Goal: Task Accomplishment & Management: Manage account settings

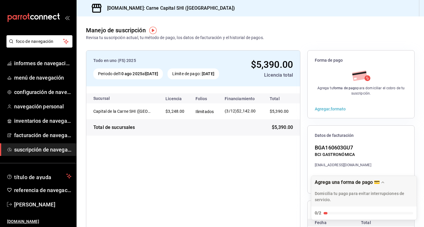
click at [59, 3] on div "carpetas de buzón" at bounding box center [38, 17] width 76 height 35
click at [52, 138] on font "facturación de navegación" at bounding box center [45, 135] width 63 height 6
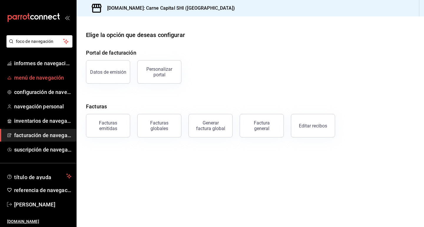
click at [51, 78] on font "menú de navegación" at bounding box center [39, 78] width 50 height 6
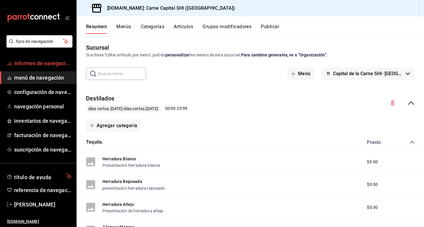
click at [45, 61] on font "informes de navegación" at bounding box center [43, 63] width 58 height 6
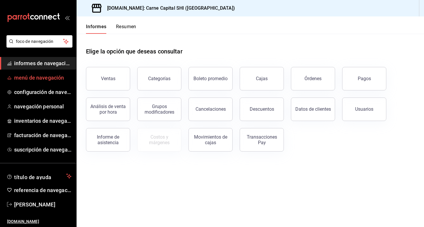
click at [46, 77] on font "menú de navegación" at bounding box center [39, 78] width 50 height 6
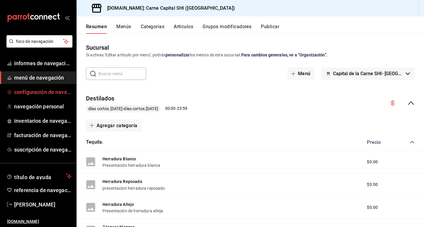
click at [44, 94] on font "configuración de navegación" at bounding box center [48, 92] width 69 height 6
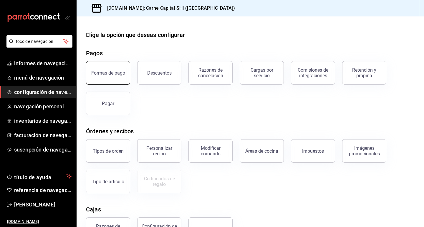
click at [94, 68] on button "Formas de pago" at bounding box center [108, 73] width 44 height 24
click at [94, 68] on html "foco de navegación informes de navegación menú de navegación configuración de n…" at bounding box center [212, 113] width 424 height 227
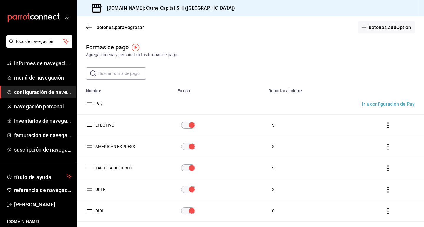
click at [85, 25] on div "botones.paraRegresar botones.addOption" at bounding box center [250, 27] width 347 height 22
click at [61, 62] on font "informes de navegación" at bounding box center [43, 63] width 58 height 6
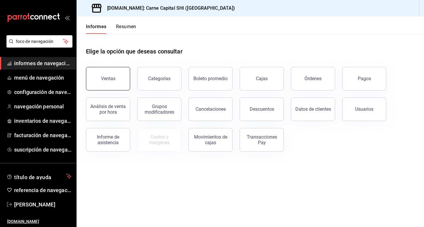
click at [102, 82] on button "Ventas" at bounding box center [108, 79] width 44 height 24
click at [102, 82] on html "foco de navegación informes de navegación menú de navegación configuración de n…" at bounding box center [212, 113] width 424 height 227
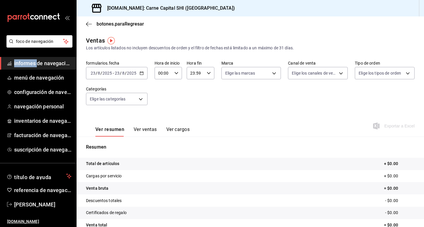
click at [143, 75] on icon "button" at bounding box center [141, 73] width 4 height 4
click at [143, 73] on \(Stroke\) "button" at bounding box center [141, 73] width 3 height 0
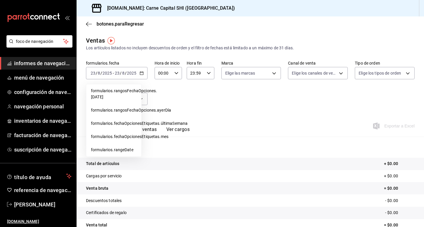
click at [272, 115] on div "Ver resumen Ver ventas Ver cargos Exportar a Excel" at bounding box center [250, 124] width 347 height 24
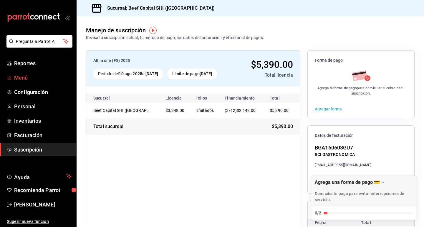
click at [21, 77] on span "Menú" at bounding box center [42, 78] width 57 height 8
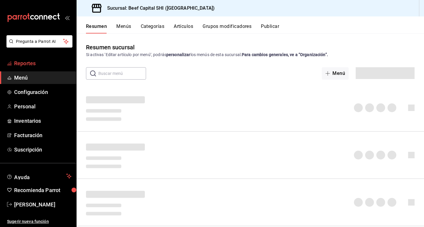
click at [26, 64] on span "Reportes" at bounding box center [42, 63] width 57 height 8
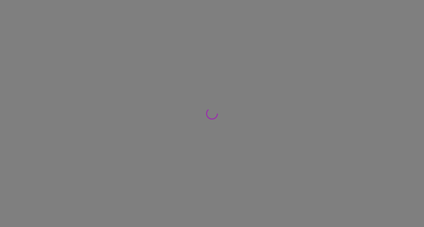
click at [26, 64] on div at bounding box center [212, 113] width 424 height 227
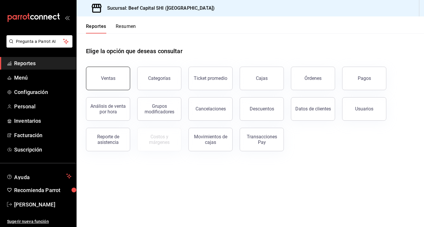
click at [93, 80] on button "Ventas" at bounding box center [108, 79] width 44 height 24
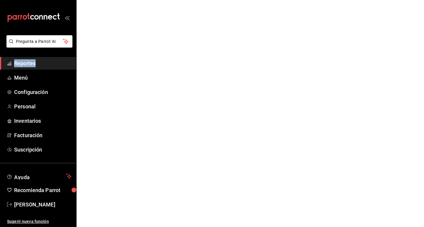
click at [93, 0] on html "Pregunta a Parrot AI Reportes Menú Configuración Personal Inventarios Facturaci…" at bounding box center [212, 0] width 424 height 0
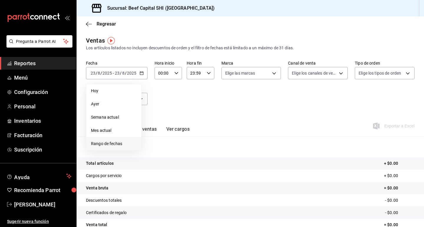
click at [121, 144] on span "Rango de fechas" at bounding box center [114, 144] width 46 height 6
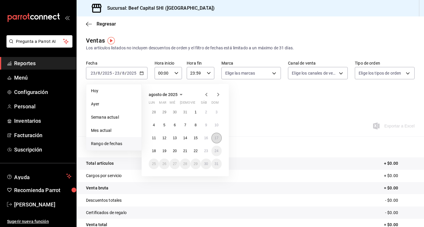
click at [216, 136] on abbr "17" at bounding box center [217, 138] width 4 height 4
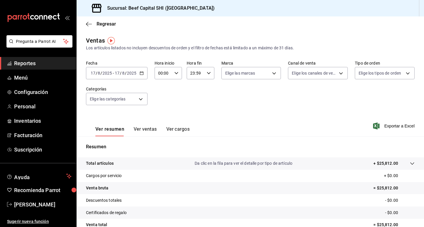
click at [377, 163] on p "+ $25,812.00" at bounding box center [385, 164] width 25 height 6
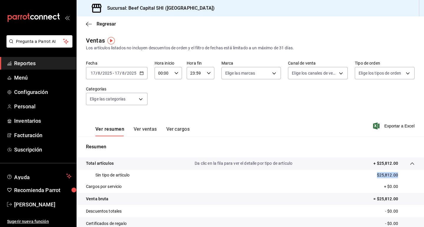
drag, startPoint x: 393, startPoint y: 174, endPoint x: 355, endPoint y: 179, distance: 38.9
click at [355, 179] on div "Sin tipo de artículo $25,812.00" at bounding box center [250, 175] width 328 height 11
copy p "$25,812.00"
click at [142, 73] on icon "button" at bounding box center [141, 73] width 4 height 4
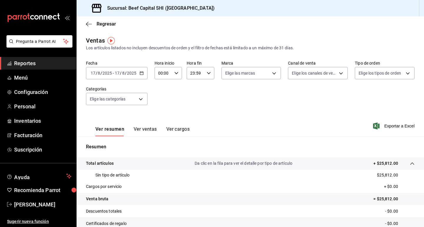
click at [258, 116] on div "Ver resumen Ver ventas Ver cargos Exportar a Excel" at bounding box center [250, 124] width 347 height 24
click at [141, 73] on \(Stroke\) "button" at bounding box center [141, 73] width 3 height 0
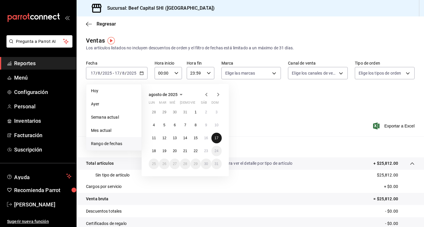
click at [219, 136] on button "17" at bounding box center [216, 138] width 10 height 11
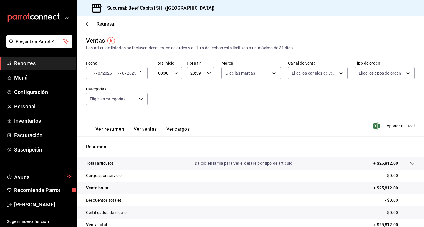
click at [389, 163] on p "+ $25,812.00" at bounding box center [385, 164] width 25 height 6
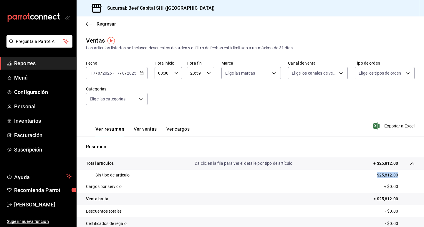
drag, startPoint x: 393, startPoint y: 175, endPoint x: 357, endPoint y: 175, distance: 35.9
click at [357, 175] on div "Sin tipo de artículo $25,812.00" at bounding box center [250, 175] width 328 height 11
copy p "$25,812.00"
click at [142, 72] on icon "button" at bounding box center [141, 73] width 4 height 4
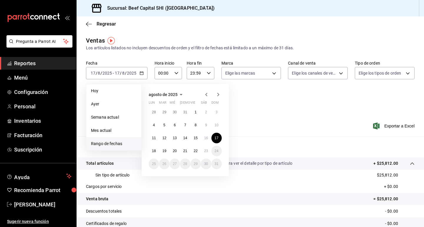
click at [282, 119] on div "Ver resumen Ver ventas Ver cargos Exportar a Excel" at bounding box center [250, 124] width 347 height 24
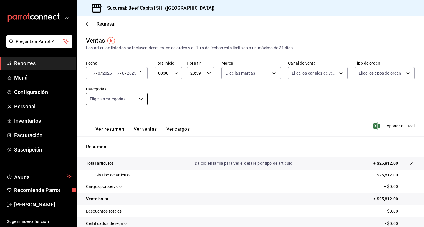
click at [140, 99] on body "Pregunta a Parrot AI Reportes Menú Configuración Personal Inventarios Facturaci…" at bounding box center [212, 113] width 424 height 227
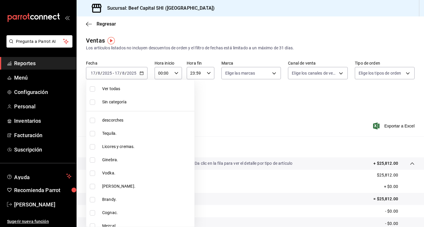
click at [91, 88] on input "checkbox" at bounding box center [92, 89] width 5 height 5
checkbox input "true"
type input "8e149e92-2e81-41b7-bb06-f216bda6e039,230c4a31-dbb7-4585-b22f-1c5c36cb302b,19d1c…"
checkbox input "true"
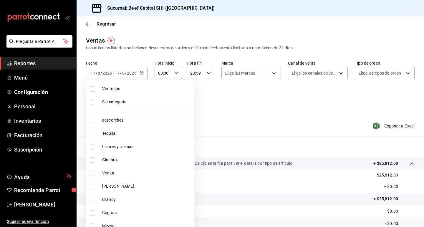
checkbox input "true"
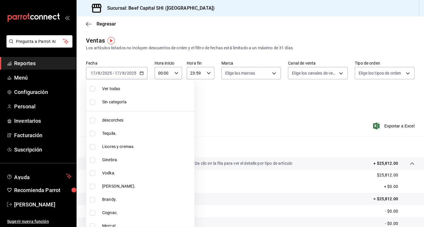
checkbox input "true"
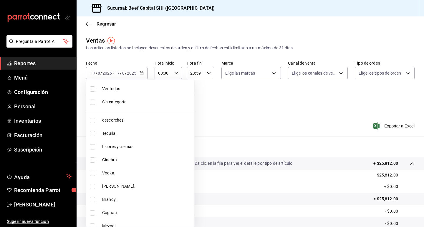
checkbox input "true"
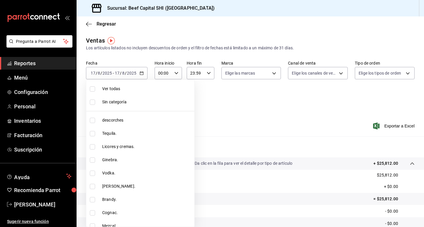
checkbox input "true"
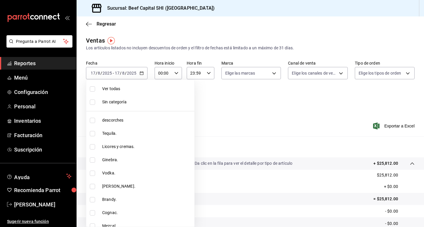
checkbox input "true"
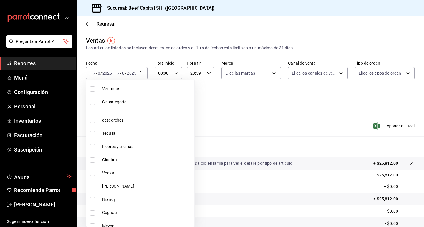
checkbox input "true"
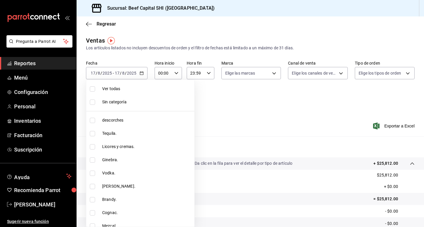
checkbox input "true"
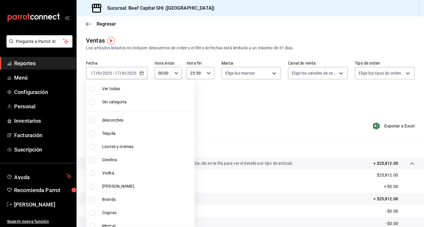
checkbox input "true"
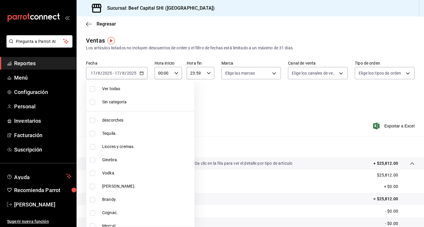
checkbox input "true"
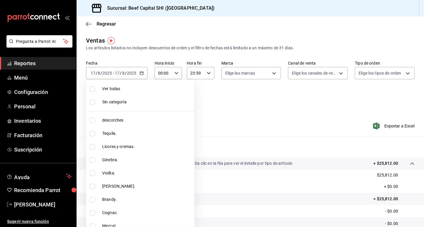
checkbox input "true"
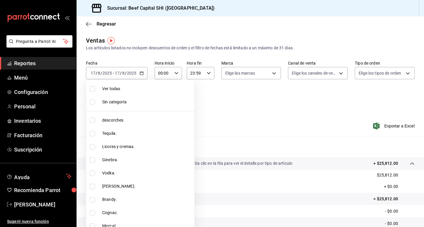
checkbox input "true"
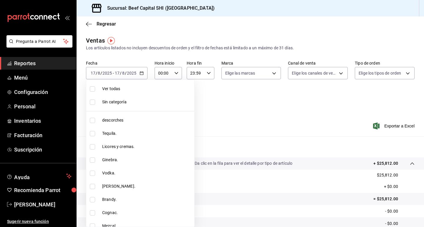
checkbox input "true"
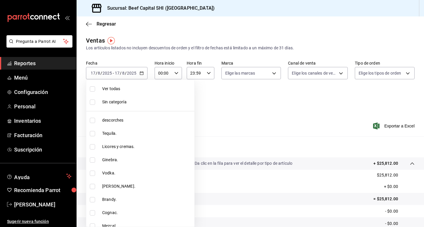
checkbox input "true"
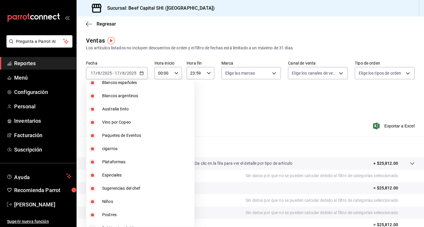
scroll to position [383, 0]
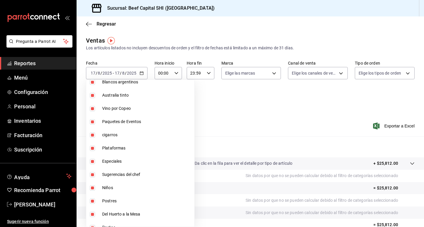
click at [92, 123] on input "checkbox" at bounding box center [92, 121] width 5 height 5
checkbox input "false"
type input "8e149e92-2e81-41b7-bb06-f216bda6e039,230c4a31-dbb7-4585-b22f-1c5c36cb302b,19d1c…"
checkbox input "false"
click at [94, 137] on input "checkbox" at bounding box center [92, 135] width 5 height 5
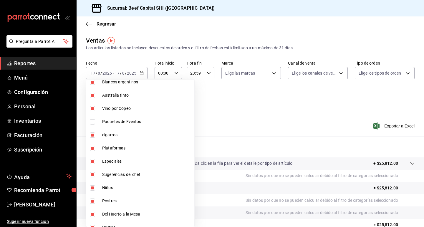
checkbox input "false"
click at [92, 152] on li "Plataformas" at bounding box center [140, 148] width 108 height 13
type input "8e149e92-2e81-41b7-bb06-f216bda6e039,230c4a31-dbb7-4585-b22f-1c5c36cb302b,19d1c…"
checkbox input "false"
click at [92, 163] on input "checkbox" at bounding box center [92, 161] width 5 height 5
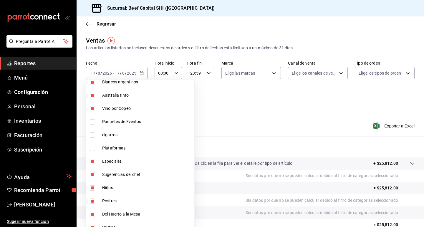
checkbox input "false"
type input "8e149e92-2e81-41b7-bb06-f216bda6e039,230c4a31-dbb7-4585-b22f-1c5c36cb302b,19d1c…"
click at [92, 175] on input "checkbox" at bounding box center [92, 174] width 5 height 5
checkbox input "false"
type input "8e149e92-2e81-41b7-bb06-f216bda6e039,230c4a31-dbb7-4585-b22f-1c5c36cb302b,19d1c…"
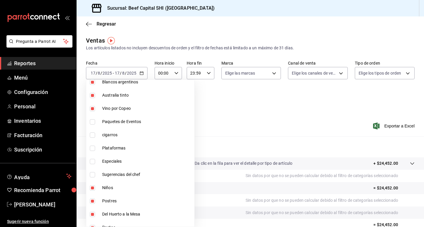
click at [93, 190] on input "checkbox" at bounding box center [92, 188] width 5 height 5
checkbox input "false"
type input "8e149e92-2e81-41b7-bb06-f216bda6e039,230c4a31-dbb7-4585-b22f-1c5c36cb302b,19d1c…"
click at [222, 113] on div at bounding box center [212, 113] width 424 height 227
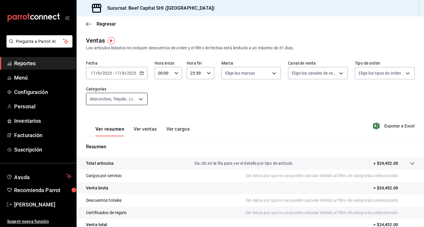
click at [139, 100] on body "Pregunta a Parrot AI Reportes Menú Configuración Personal Inventarios Facturaci…" at bounding box center [212, 113] width 424 height 227
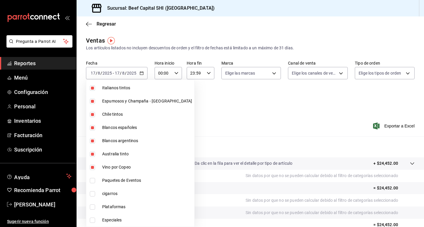
scroll to position [353, 0]
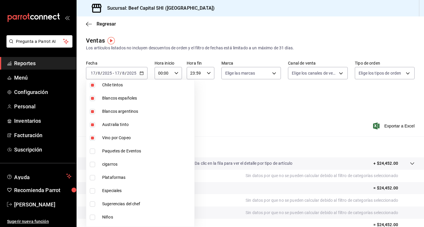
click at [303, 110] on div at bounding box center [212, 113] width 424 height 227
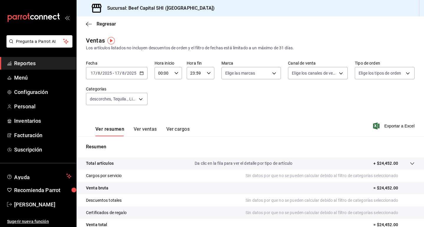
click at [155, 95] on div "Fecha [DATE] [DATE] - [DATE] [DATE] Hora inicio 00:00 Hora inicio Hora fin 23:5…" at bounding box center [250, 87] width 328 height 52
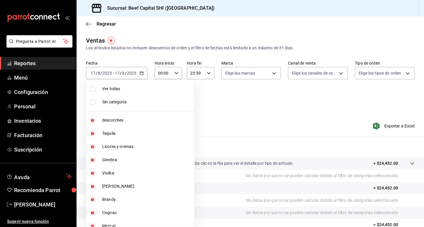
click at [141, 100] on body "Pregunta a Parrot AI Reportes Menú Configuración Personal Inventarios Facturaci…" at bounding box center [212, 113] width 424 height 227
click at [193, 104] on div at bounding box center [212, 113] width 424 height 227
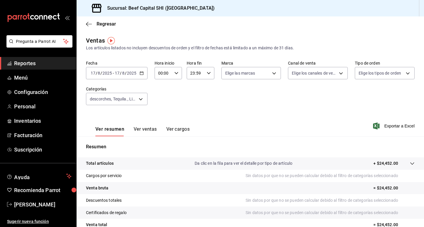
click at [212, 108] on div "Fecha [DATE] [DATE] - [DATE] [DATE] Hora inicio 00:00 Hora inicio Hora fin 23:5…" at bounding box center [250, 87] width 328 height 52
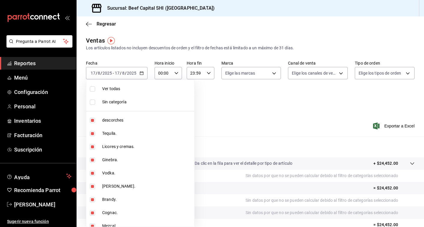
click at [141, 98] on body "Pregunta a Parrot AI Reportes Menú Configuración Personal Inventarios Facturaci…" at bounding box center [212, 113] width 424 height 227
click at [93, 201] on input "checkbox" at bounding box center [92, 199] width 5 height 5
checkbox input "false"
type input "8e149e92-2e81-41b7-bb06-f216bda6e039,230c4a31-dbb7-4585-b22f-1c5c36cb302b,19d1c…"
click at [93, 201] on input "checkbox" at bounding box center [92, 199] width 5 height 5
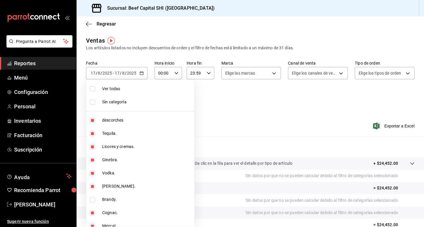
checkbox input "true"
type input "8e149e92-2e81-41b7-bb06-f216bda6e039,230c4a31-dbb7-4585-b22f-1c5c36cb302b,19d1c…"
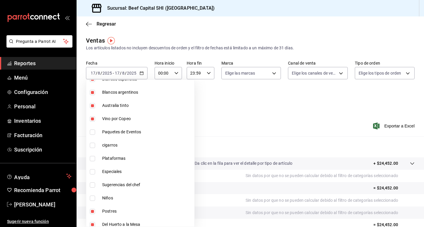
scroll to position [383, 0]
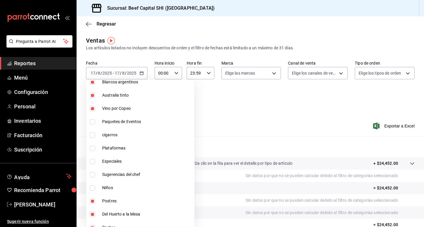
click at [92, 123] on input "checkbox" at bounding box center [92, 121] width 5 height 5
checkbox input "true"
type input "8e149e92-2e81-41b7-bb06-f216bda6e039,230c4a31-dbb7-4585-b22f-1c5c36cb302b,19d1c…"
click at [93, 122] on input "checkbox" at bounding box center [92, 121] width 5 height 5
checkbox input "false"
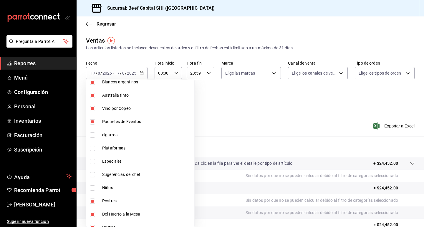
type input "8e149e92-2e81-41b7-bb06-f216bda6e039,230c4a31-dbb7-4585-b22f-1c5c36cb302b,19d1c…"
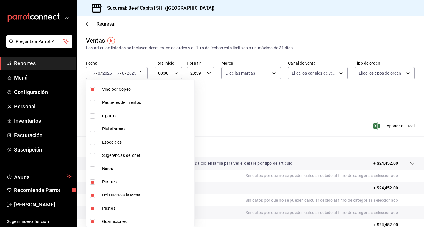
scroll to position [412, 0]
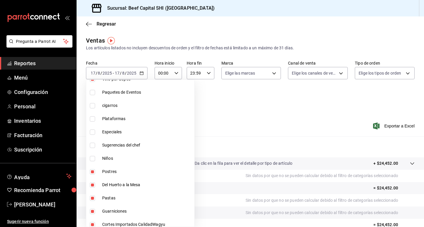
click at [90, 174] on input "checkbox" at bounding box center [92, 171] width 5 height 5
checkbox input "false"
type input "8e149e92-2e81-41b7-bb06-f216bda6e039,230c4a31-dbb7-4585-b22f-1c5c36cb302b,19d1c…"
click at [90, 183] on input "checkbox" at bounding box center [92, 185] width 5 height 5
checkbox input "false"
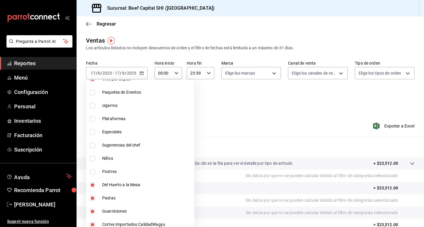
type input "8e149e92-2e81-41b7-bb06-f216bda6e039,230c4a31-dbb7-4585-b22f-1c5c36cb302b,19d1c…"
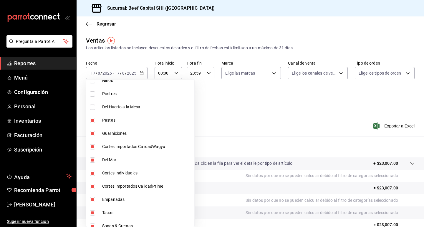
scroll to position [500, 0]
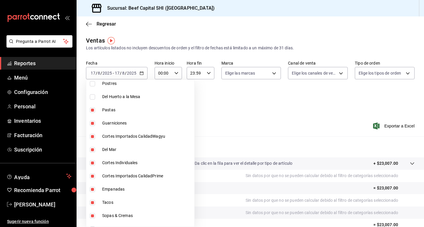
click at [93, 110] on input "checkbox" at bounding box center [92, 110] width 5 height 5
checkbox input "false"
type input "8e149e92-2e81-41b7-bb06-f216bda6e039,230c4a31-dbb7-4585-b22f-1c5c36cb302b,19d1c…"
click at [93, 124] on input "checkbox" at bounding box center [92, 123] width 5 height 5
checkbox input "false"
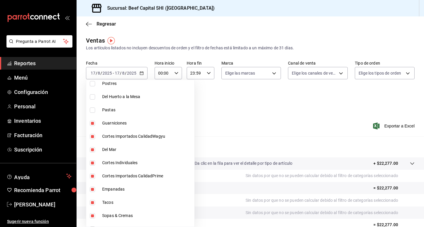
type input "8e149e92-2e81-41b7-bb06-f216bda6e039,230c4a31-dbb7-4585-b22f-1c5c36cb302b,19d1c…"
click at [92, 138] on input "checkbox" at bounding box center [92, 136] width 5 height 5
checkbox input "false"
type input "8e149e92-2e81-41b7-bb06-f216bda6e039,230c4a31-dbb7-4585-b22f-1c5c36cb302b,19d1c…"
click at [93, 149] on input "checkbox" at bounding box center [92, 149] width 5 height 5
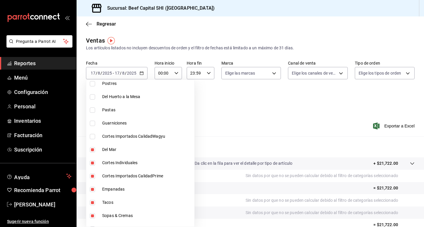
checkbox input "false"
type input "8e149e92-2e81-41b7-bb06-f216bda6e039,230c4a31-dbb7-4585-b22f-1c5c36cb302b,19d1c…"
click at [91, 163] on input "checkbox" at bounding box center [92, 163] width 5 height 5
checkbox input "false"
type input "8e149e92-2e81-41b7-bb06-f216bda6e039,230c4a31-dbb7-4585-b22f-1c5c36cb302b,19d1c…"
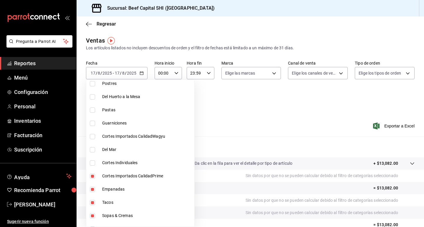
click at [91, 176] on input "checkbox" at bounding box center [92, 176] width 5 height 5
checkbox input "false"
type input "8e149e92-2e81-41b7-bb06-f216bda6e039,230c4a31-dbb7-4585-b22f-1c5c36cb302b,19d1c…"
click at [92, 190] on input "checkbox" at bounding box center [92, 189] width 5 height 5
checkbox input "false"
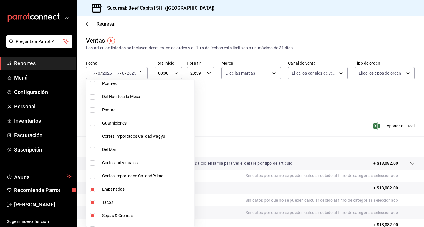
type input "8e149e92-2e81-41b7-bb06-f216bda6e039,230c4a31-dbb7-4585-b22f-1c5c36cb302b,19d1c…"
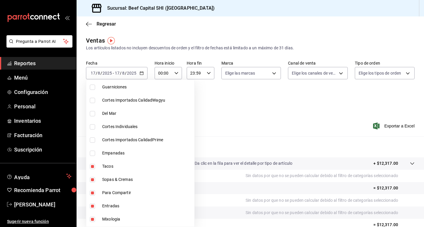
scroll to position [559, 0]
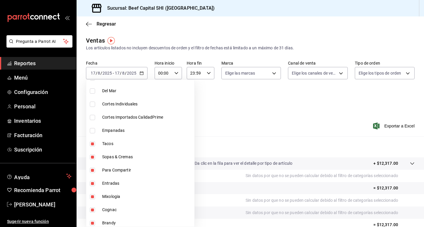
click at [94, 145] on input "checkbox" at bounding box center [92, 144] width 5 height 5
checkbox input "false"
type input "8e149e92-2e81-41b7-bb06-f216bda6e039,230c4a31-dbb7-4585-b22f-1c5c36cb302b,19d1c…"
click at [90, 156] on input "checkbox" at bounding box center [92, 157] width 5 height 5
checkbox input "false"
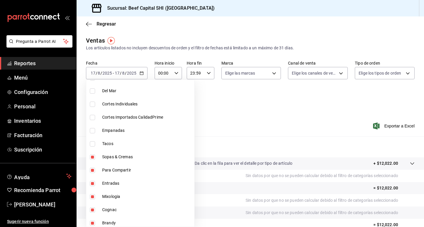
type input "8e149e92-2e81-41b7-bb06-f216bda6e039,230c4a31-dbb7-4585-b22f-1c5c36cb302b,19d1c…"
click at [92, 169] on input "checkbox" at bounding box center [92, 170] width 5 height 5
checkbox input "false"
type input "8e149e92-2e81-41b7-bb06-f216bda6e039,230c4a31-dbb7-4585-b22f-1c5c36cb302b,19d1c…"
click at [93, 185] on input "checkbox" at bounding box center [92, 183] width 5 height 5
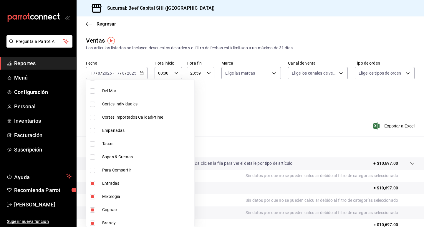
checkbox input "false"
type input "8e149e92-2e81-41b7-bb06-f216bda6e039,230c4a31-dbb7-4585-b22f-1c5c36cb302b,19d1c…"
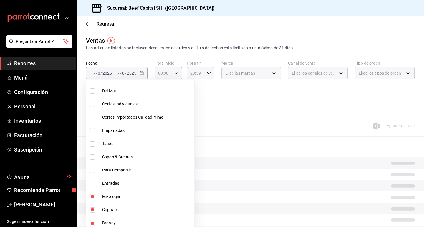
click at [92, 196] on input "checkbox" at bounding box center [92, 197] width 5 height 5
checkbox input "false"
type input "8e149e92-2e81-41b7-bb06-f216bda6e039,230c4a31-dbb7-4585-b22f-1c5c36cb302b,19d1c…"
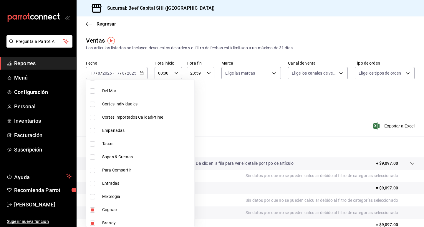
click at [92, 196] on input "checkbox" at bounding box center [92, 197] width 5 height 5
checkbox input "true"
type input "8e149e92-2e81-41b7-bb06-f216bda6e039,230c4a31-dbb7-4585-b22f-1c5c36cb302b,19d1c…"
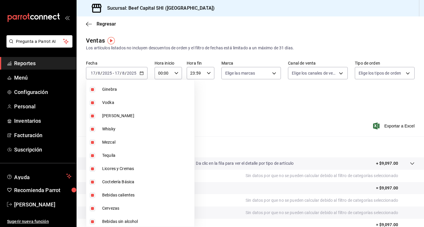
scroll to position [734, 0]
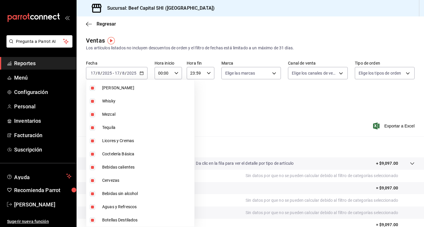
click at [295, 136] on div at bounding box center [212, 113] width 424 height 227
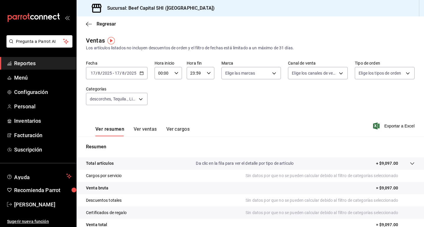
click at [376, 162] on p "+ $9,097.00" at bounding box center [387, 164] width 22 height 6
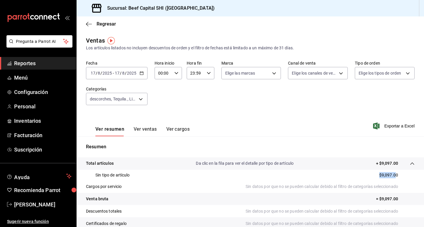
drag, startPoint x: 392, startPoint y: 174, endPoint x: 365, endPoint y: 177, distance: 26.6
click at [365, 177] on div "Sin tipo de artículo $9,097.00" at bounding box center [250, 175] width 328 height 11
drag, startPoint x: 393, startPoint y: 175, endPoint x: 370, endPoint y: 174, distance: 22.4
click at [370, 174] on div "Sin tipo de artículo $9,097.00" at bounding box center [250, 175] width 328 height 11
copy p "$9,097.00"
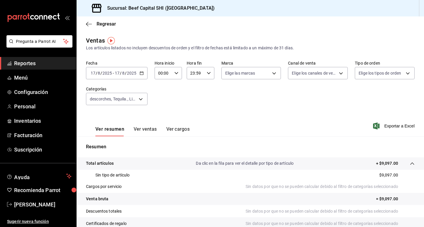
click at [141, 71] on div "[DATE] [DATE] - [DATE] [DATE]" at bounding box center [117, 73] width 62 height 12
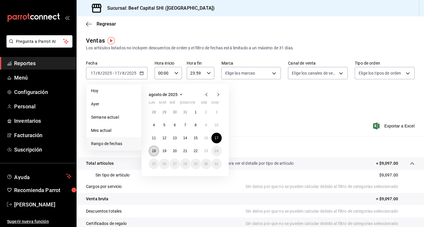
click at [154, 151] on abbr "18" at bounding box center [154, 151] width 4 height 4
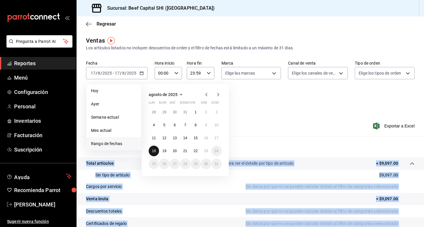
click at [154, 151] on div "Resumen Total artículos Da clic en la fila para ver el detalle por tipo de artí…" at bounding box center [250, 209] width 347 height 130
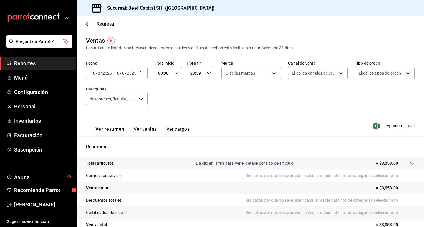
click at [335, 126] on div "Ver resumen Ver ventas Ver cargos Exportar a Excel" at bounding box center [250, 124] width 347 height 24
click at [376, 165] on p "+ $3,053.00" at bounding box center [387, 164] width 22 height 6
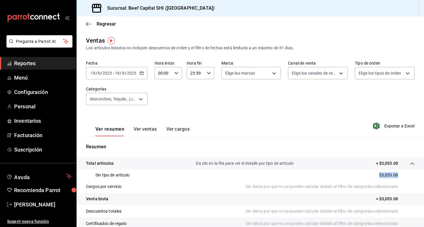
drag, startPoint x: 393, startPoint y: 175, endPoint x: 350, endPoint y: 180, distance: 43.0
click at [350, 180] on div "Sin tipo de artículo $3,053.00" at bounding box center [250, 175] width 328 height 11
copy p "$3,053.00"
click at [141, 74] on icon "button" at bounding box center [141, 73] width 4 height 4
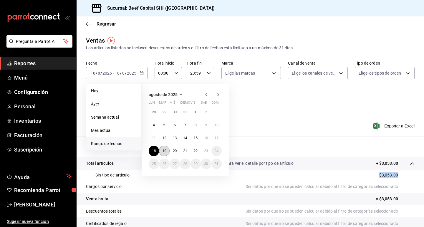
click at [164, 154] on button "19" at bounding box center [164, 151] width 10 height 11
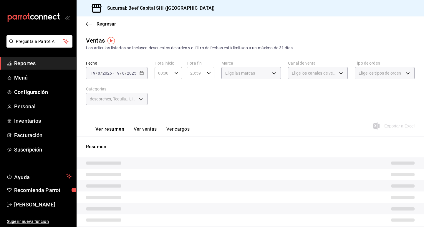
click at [164, 154] on div "Resumen" at bounding box center [250, 206] width 347 height 124
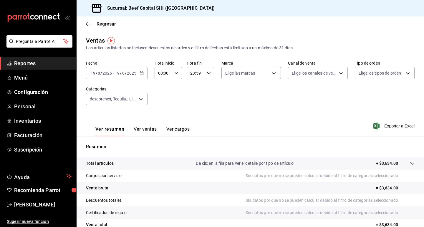
click at [313, 119] on div "Ver resumen Ver ventas Ver cargos Exportar a Excel" at bounding box center [250, 124] width 347 height 24
click at [384, 164] on p "+ $3,634.00" at bounding box center [387, 164] width 22 height 6
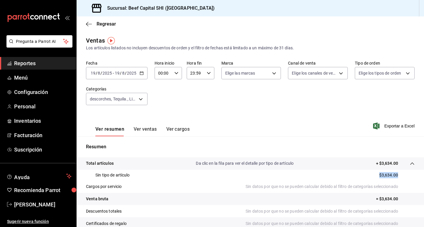
drag, startPoint x: 393, startPoint y: 174, endPoint x: 354, endPoint y: 174, distance: 39.1
click at [354, 174] on div "Sin tipo de artículo $3,634.00" at bounding box center [250, 175] width 328 height 11
copy p "$3,634.00"
click at [142, 74] on icon "button" at bounding box center [141, 73] width 4 height 4
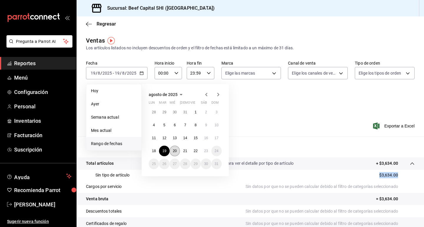
click at [174, 154] on button "20" at bounding box center [174, 151] width 10 height 11
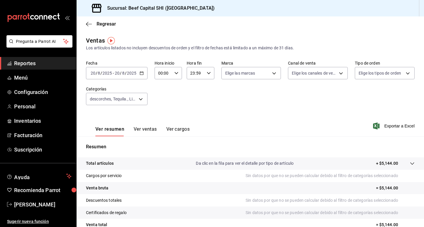
click at [387, 163] on p "+ $5,144.00" at bounding box center [387, 164] width 22 height 6
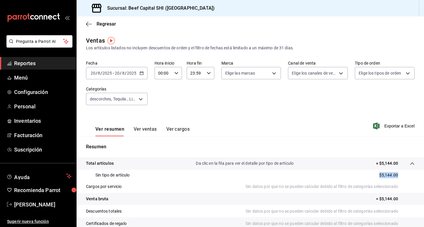
drag, startPoint x: 393, startPoint y: 176, endPoint x: 356, endPoint y: 176, distance: 36.5
click at [356, 176] on div "Sin tipo de artículo $5,144.00" at bounding box center [250, 175] width 328 height 11
copy p "$5,144.00"
click at [142, 73] on icon "button" at bounding box center [141, 73] width 4 height 4
click at [269, 123] on div "Ver resumen Ver ventas Ver cargos Exportar a Excel" at bounding box center [250, 124] width 347 height 24
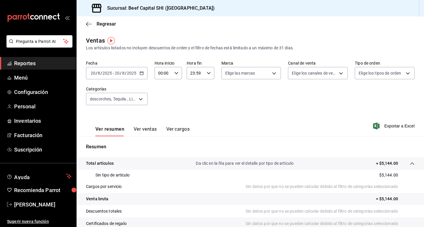
click at [142, 74] on icon "button" at bounding box center [141, 73] width 4 height 4
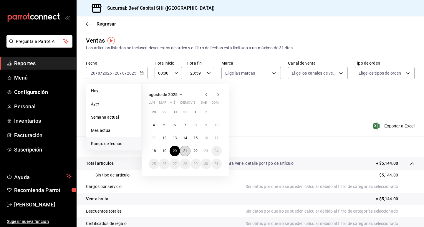
click at [188, 152] on button "21" at bounding box center [185, 151] width 10 height 11
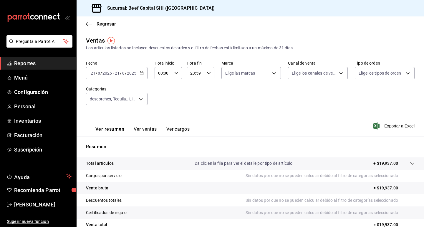
click at [384, 164] on p "+ $19,937.00" at bounding box center [385, 164] width 25 height 6
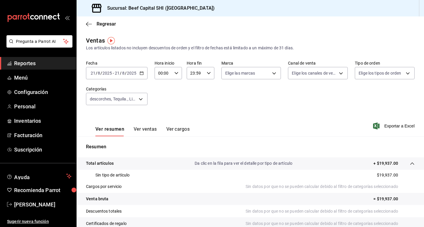
click at [394, 174] on div "Sin tipo de artículo $19,937.00" at bounding box center [250, 175] width 328 height 11
drag, startPoint x: 393, startPoint y: 174, endPoint x: 355, endPoint y: 178, distance: 37.9
click at [355, 178] on div "Sin tipo de artículo $19,937.00" at bounding box center [250, 175] width 328 height 11
copy p "$19,937.00"
click at [144, 73] on div "[DATE] [DATE] - [DATE] [DATE]" at bounding box center [117, 73] width 62 height 12
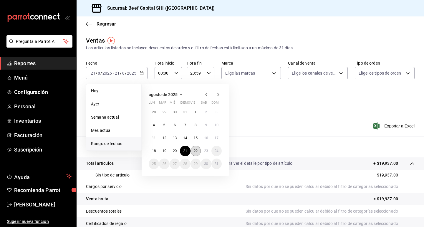
click at [196, 152] on abbr "22" at bounding box center [196, 151] width 4 height 4
click at [196, 152] on div "Resumen Total artículos Da clic en la fila para ver el detalle por tipo de artí…" at bounding box center [250, 209] width 347 height 130
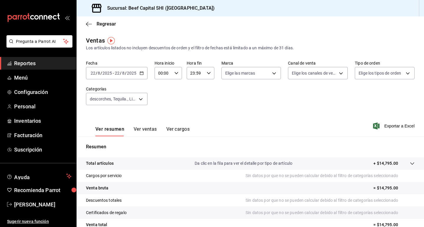
click at [183, 103] on div "Fecha [DATE] [DATE] - [DATE] [DATE] Hora inicio 00:00 Hora inicio Hora fin 23:5…" at bounding box center [250, 87] width 328 height 52
click at [385, 164] on p "+ $14,795.00" at bounding box center [385, 164] width 25 height 6
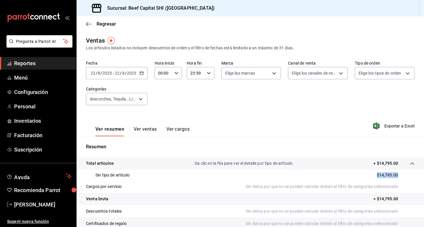
drag, startPoint x: 393, startPoint y: 175, endPoint x: 364, endPoint y: 179, distance: 28.8
click at [344, 175] on div "Sin tipo de artículo $14,795.00" at bounding box center [250, 175] width 328 height 11
copy p "$14,795.00"
click at [141, 73] on icon "button" at bounding box center [141, 73] width 4 height 4
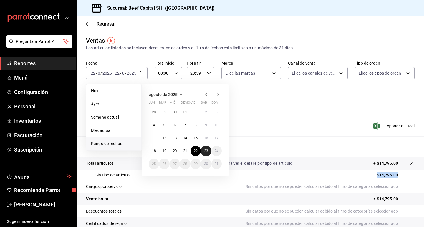
click at [205, 153] on abbr "23" at bounding box center [206, 151] width 4 height 4
click at [205, 153] on div "Resumen Total artículos Da clic en la fila para ver el detalle por tipo de artí…" at bounding box center [250, 209] width 347 height 130
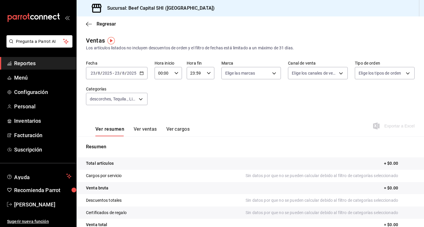
click at [312, 126] on div "Ver resumen Ver ventas Ver cargos Exportar a Excel" at bounding box center [250, 124] width 347 height 24
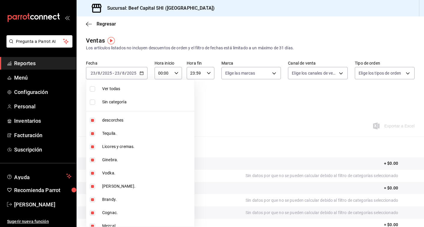
click at [140, 99] on body "Pregunta a Parrot AI Reportes Menú Configuración Personal Inventarios Facturaci…" at bounding box center [212, 113] width 424 height 227
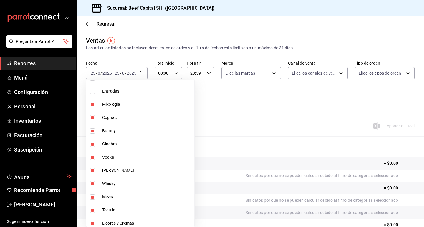
scroll to position [646, 0]
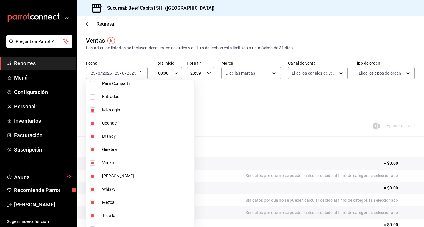
click at [141, 72] on div at bounding box center [212, 113] width 424 height 227
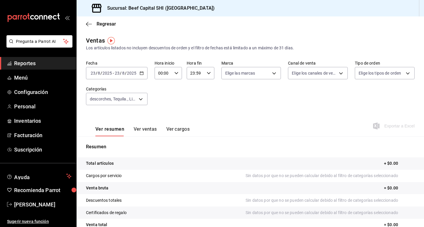
click at [141, 72] on icon "button" at bounding box center [141, 73] width 4 height 4
click at [283, 122] on div "Ver resumen Ver ventas Ver cargos Exportar a Excel" at bounding box center [250, 124] width 347 height 24
click at [140, 100] on body "Pregunta a Parrot AI Reportes Menú Configuración Personal Inventarios Facturaci…" at bounding box center [212, 113] width 424 height 227
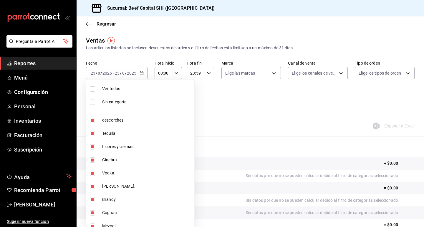
click at [92, 89] on input "checkbox" at bounding box center [92, 89] width 5 height 5
checkbox input "true"
type input "8e149e92-2e81-41b7-bb06-f216bda6e039,230c4a31-dbb7-4585-b22f-1c5c36cb302b,19d1c…"
checkbox input "true"
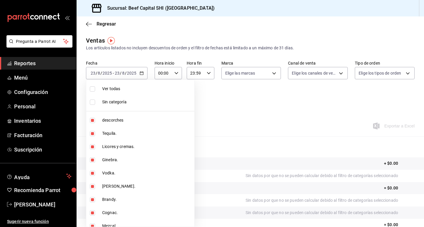
checkbox input "true"
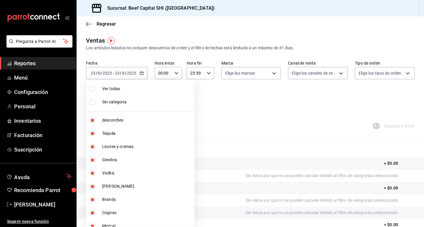
checkbox input "true"
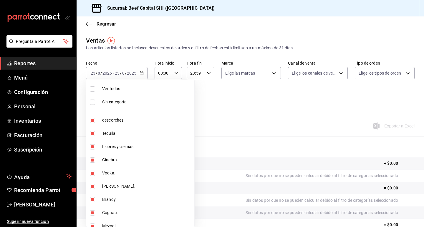
checkbox input "true"
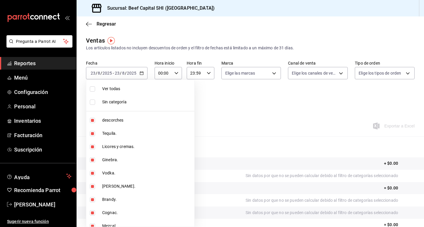
checkbox input "true"
click at [92, 89] on input "checkbox" at bounding box center [92, 89] width 5 height 5
checkbox input "false"
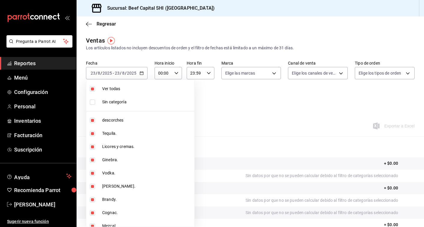
checkbox input "false"
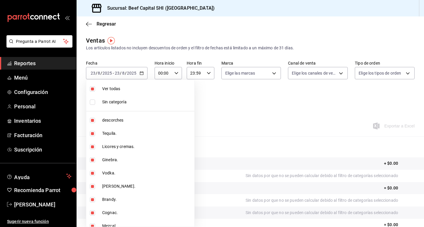
checkbox input "false"
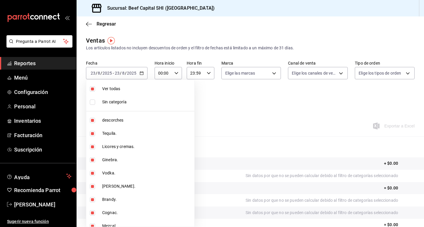
checkbox input "false"
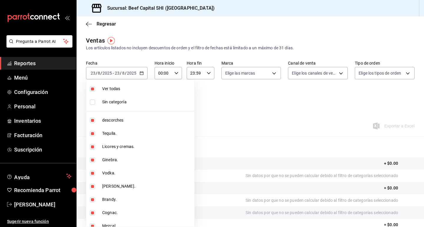
checkbox input "false"
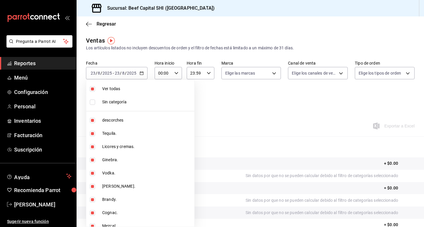
checkbox input "false"
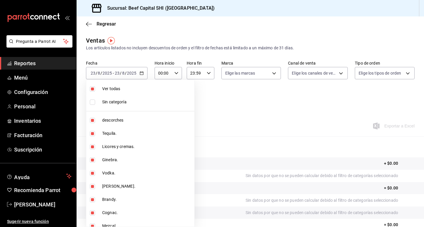
checkbox input "false"
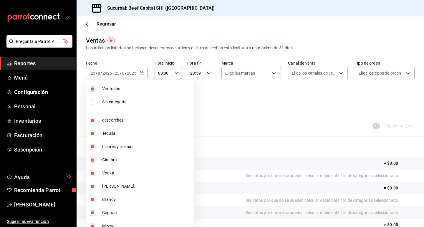
checkbox input "false"
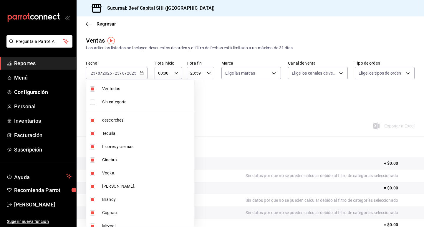
checkbox input "false"
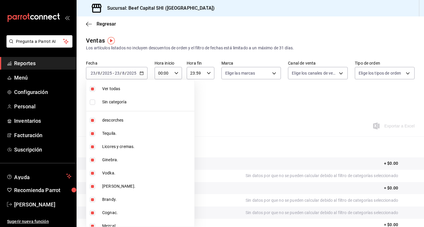
checkbox input "false"
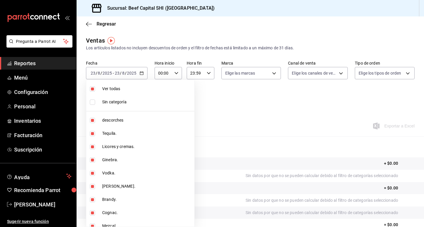
checkbox input "false"
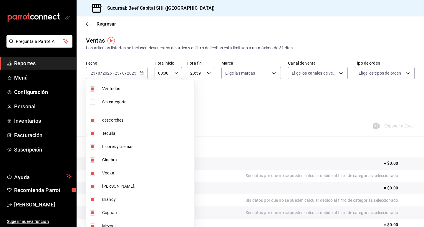
checkbox input "false"
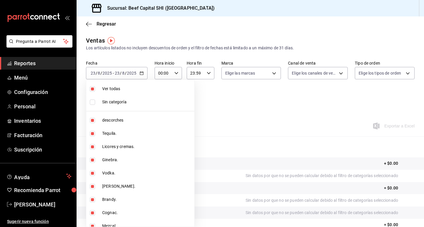
checkbox input "false"
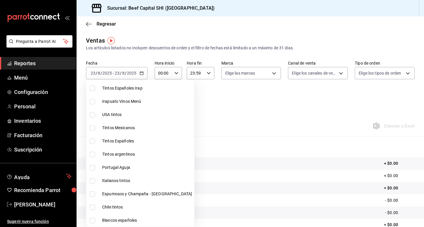
scroll to position [235, 0]
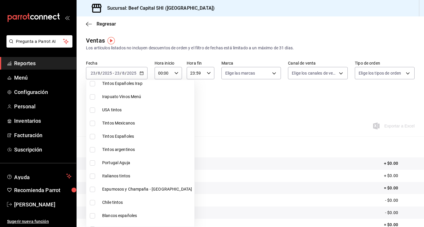
click at [257, 122] on div at bounding box center [212, 113] width 424 height 227
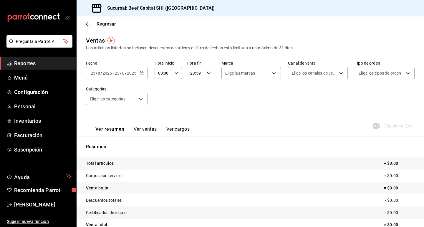
click at [141, 74] on icon "button" at bounding box center [141, 73] width 4 height 4
click at [267, 111] on div "Fecha [DATE] [DATE] - [DATE] [DATE] Hora inicio 00:00 Hora inicio Hora fin 23:5…" at bounding box center [250, 87] width 328 height 52
click at [141, 74] on icon "button" at bounding box center [141, 73] width 4 height 4
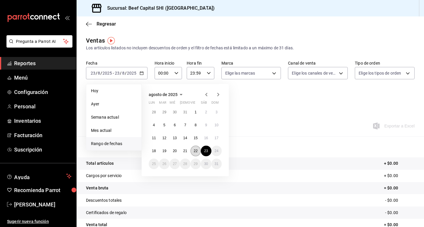
click at [196, 151] on abbr "22" at bounding box center [196, 151] width 4 height 4
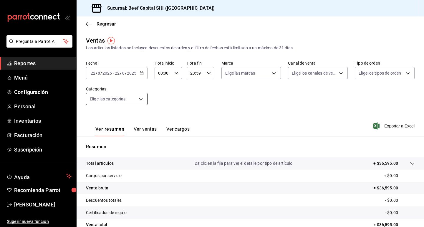
click at [142, 99] on body "Pregunta a Parrot AI Reportes Menú Configuración Personal Inventarios Facturaci…" at bounding box center [212, 113] width 424 height 227
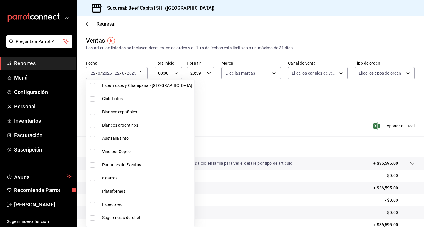
scroll to position [353, 0]
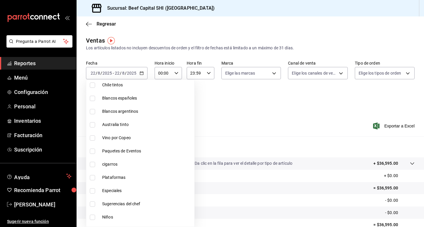
click at [91, 152] on input "checkbox" at bounding box center [92, 151] width 5 height 5
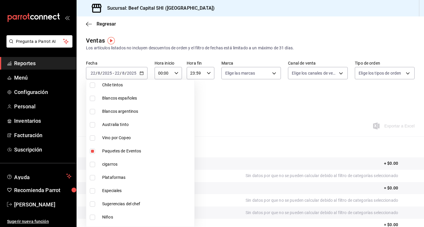
click at [92, 178] on input "checkbox" at bounding box center [92, 177] width 5 height 5
click at [91, 192] on input "checkbox" at bounding box center [92, 191] width 5 height 5
click at [94, 205] on input "checkbox" at bounding box center [92, 204] width 5 height 5
click at [92, 217] on input "checkbox" at bounding box center [92, 217] width 5 height 5
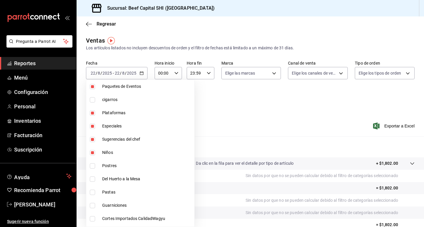
scroll to position [441, 0]
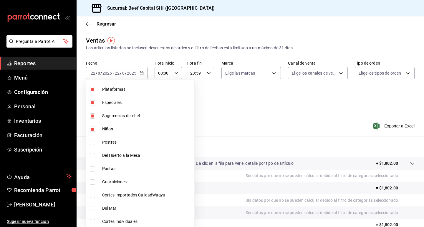
click at [91, 143] on input "checkbox" at bounding box center [92, 142] width 5 height 5
click at [92, 160] on li "Del Huerto a la Mesa" at bounding box center [140, 155] width 108 height 13
click at [92, 172] on li "Pastas" at bounding box center [140, 168] width 108 height 13
click at [92, 183] on input "checkbox" at bounding box center [92, 182] width 5 height 5
click at [92, 197] on input "checkbox" at bounding box center [92, 195] width 5 height 5
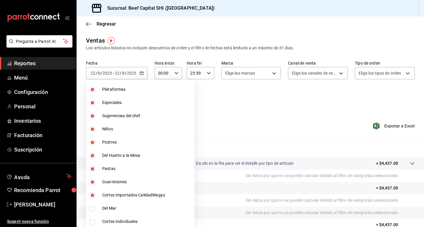
click at [91, 209] on input "checkbox" at bounding box center [92, 208] width 5 height 5
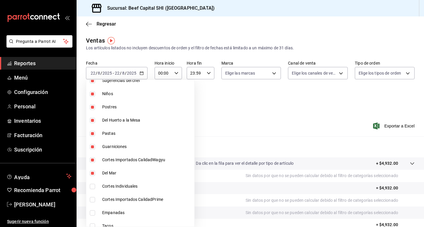
scroll to position [530, 0]
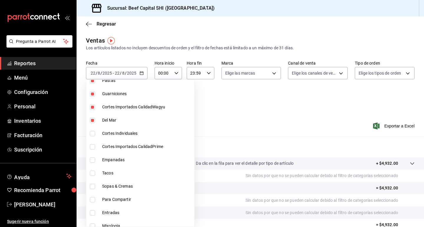
click at [93, 136] on input "checkbox" at bounding box center [92, 133] width 5 height 5
click at [92, 147] on input "checkbox" at bounding box center [92, 146] width 5 height 5
click at [92, 162] on input "checkbox" at bounding box center [92, 160] width 5 height 5
click at [93, 173] on input "checkbox" at bounding box center [92, 173] width 5 height 5
click at [92, 187] on input "checkbox" at bounding box center [92, 186] width 5 height 5
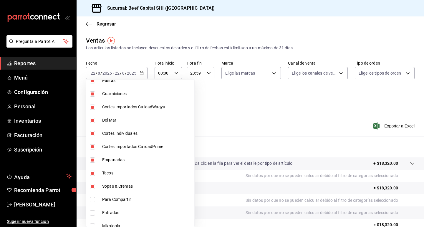
click at [93, 200] on input "checkbox" at bounding box center [92, 199] width 5 height 5
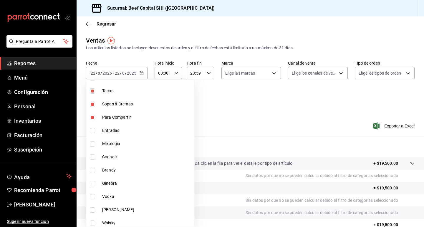
scroll to position [618, 0]
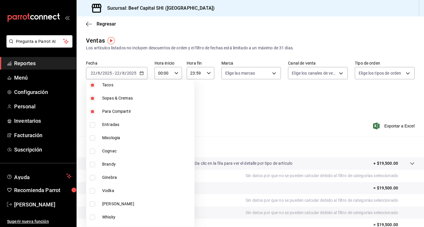
click at [93, 124] on input "checkbox" at bounding box center [92, 124] width 5 height 5
click at [92, 138] on input "checkbox" at bounding box center [92, 138] width 5 height 5
click at [92, 154] on input "checkbox" at bounding box center [92, 151] width 5 height 5
click at [94, 165] on input "checkbox" at bounding box center [92, 164] width 5 height 5
click at [91, 177] on input "checkbox" at bounding box center [92, 177] width 5 height 5
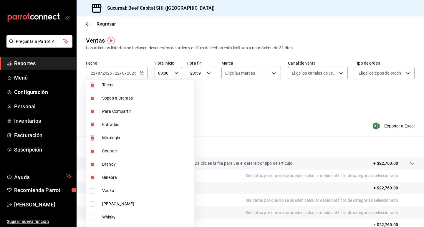
click at [92, 191] on input "checkbox" at bounding box center [92, 191] width 5 height 5
click at [92, 203] on input "checkbox" at bounding box center [92, 204] width 5 height 5
click at [92, 217] on input "checkbox" at bounding box center [92, 217] width 5 height 5
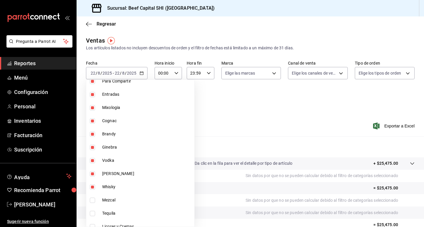
scroll to position [677, 0]
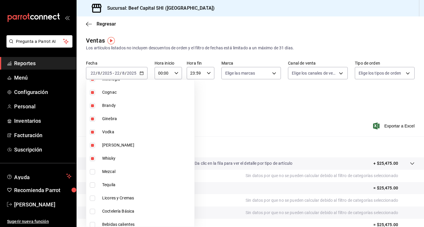
click at [91, 173] on input "checkbox" at bounding box center [92, 171] width 5 height 5
click at [93, 185] on input "checkbox" at bounding box center [92, 185] width 5 height 5
click at [92, 199] on input "checkbox" at bounding box center [92, 198] width 5 height 5
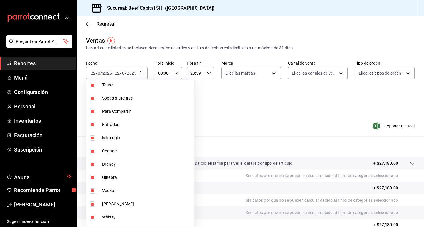
scroll to position [647, 0]
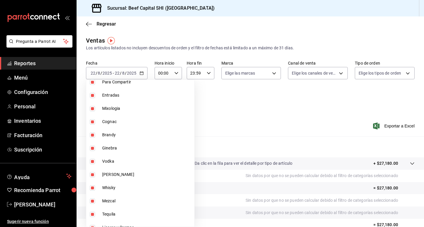
click at [92, 109] on input "checkbox" at bounding box center [92, 108] width 5 height 5
click at [92, 121] on input "checkbox" at bounding box center [92, 121] width 5 height 5
click at [92, 135] on input "checkbox" at bounding box center [92, 135] width 5 height 5
click at [92, 148] on input "checkbox" at bounding box center [92, 148] width 5 height 5
drag, startPoint x: 94, startPoint y: 163, endPoint x: 92, endPoint y: 169, distance: 6.6
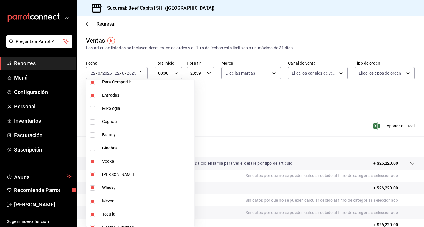
click at [94, 163] on input "checkbox" at bounding box center [92, 161] width 5 height 5
click at [92, 172] on input "checkbox" at bounding box center [92, 174] width 5 height 5
click at [92, 186] on input "checkbox" at bounding box center [92, 188] width 5 height 5
click at [92, 200] on input "checkbox" at bounding box center [92, 201] width 5 height 5
click at [92, 216] on input "checkbox" at bounding box center [92, 214] width 5 height 5
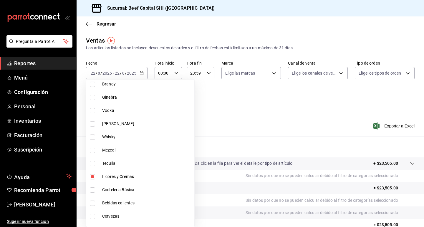
scroll to position [706, 0]
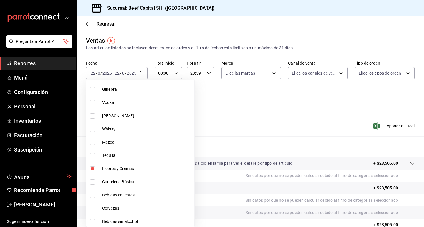
click at [94, 171] on input "checkbox" at bounding box center [92, 169] width 5 height 5
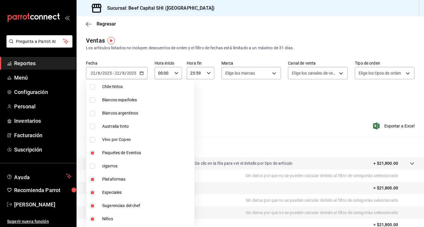
scroll to position [353, 0]
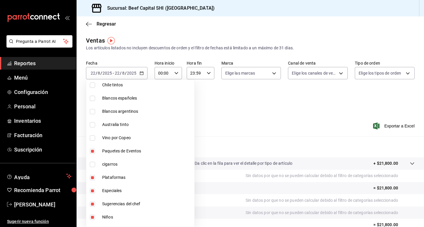
click at [384, 164] on div at bounding box center [212, 113] width 424 height 227
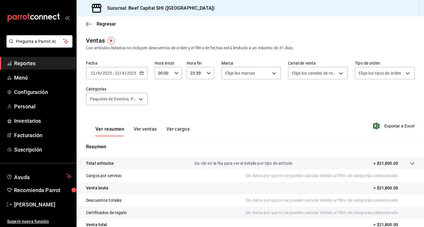
click at [380, 164] on p "+ $21,800.00" at bounding box center [385, 164] width 25 height 6
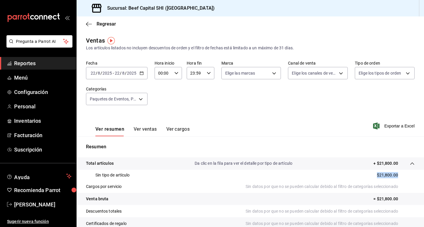
drag, startPoint x: 393, startPoint y: 175, endPoint x: 341, endPoint y: 177, distance: 51.8
click at [341, 177] on div "Sin tipo de artículo $21,800.00" at bounding box center [250, 175] width 328 height 11
copy p "$21,800.00"
click at [140, 75] on \(Stroke\) "button" at bounding box center [142, 73] width 4 height 3
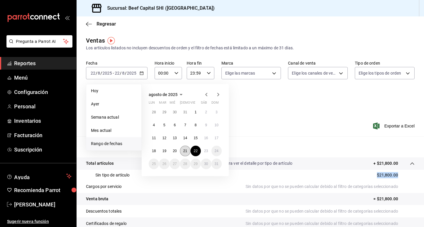
click at [185, 151] on abbr "21" at bounding box center [185, 151] width 4 height 4
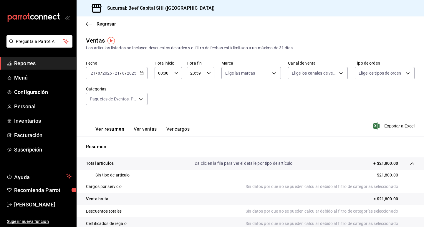
click at [185, 151] on div "Resumen Total artículos Da clic en la fila para ver el detalle por tipo de artí…" at bounding box center [250, 209] width 347 height 130
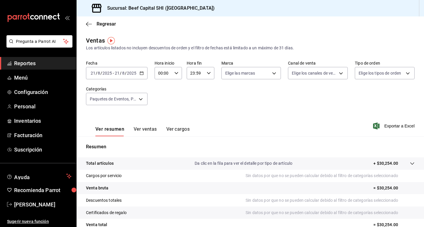
click at [389, 164] on p "+ $30,254.00" at bounding box center [385, 164] width 25 height 6
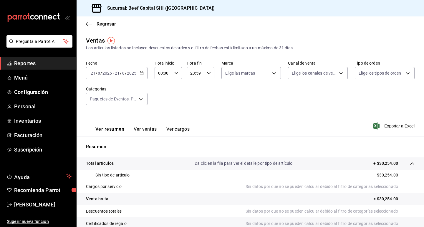
click at [391, 175] on p "$30,254.00" at bounding box center [387, 175] width 21 height 6
click at [395, 175] on div "Sin tipo de artículo $30,254.00" at bounding box center [250, 175] width 328 height 11
drag, startPoint x: 393, startPoint y: 175, endPoint x: 372, endPoint y: 175, distance: 20.9
click at [344, 168] on tbody "Total artículos Da clic en la fila para ver el detalle por tipo de artículo + $…" at bounding box center [250, 212] width 347 height 109
click at [380, 194] on tr "Venta bruta = $30,254.00" at bounding box center [250, 199] width 347 height 12
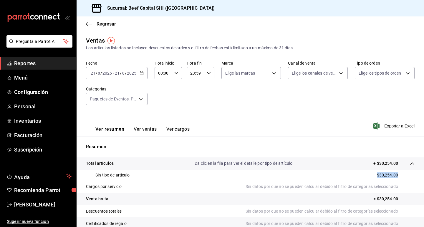
drag, startPoint x: 392, startPoint y: 175, endPoint x: 380, endPoint y: 175, distance: 12.1
click at [373, 172] on div "Sin tipo de artículo $30,254.00" at bounding box center [250, 175] width 328 height 11
click at [143, 73] on div "[DATE] [DATE] - [DATE] [DATE]" at bounding box center [117, 73] width 62 height 12
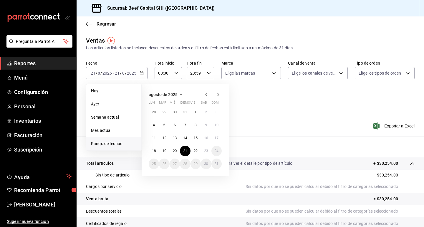
click at [275, 124] on div "Ver resumen Ver ventas Ver cargos Exportar a Excel" at bounding box center [250, 124] width 347 height 24
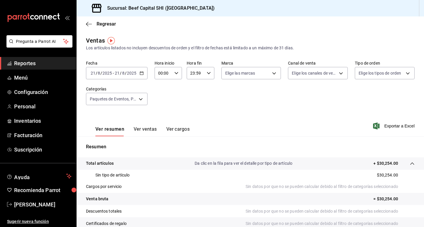
click at [141, 72] on icon "button" at bounding box center [141, 73] width 4 height 4
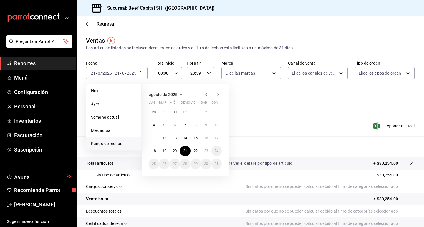
click at [304, 116] on div "Ver resumen Ver ventas Ver cargos Exportar a Excel" at bounding box center [250, 124] width 347 height 24
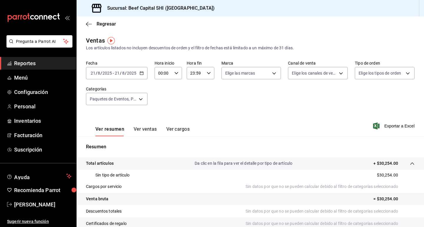
click at [142, 76] on div "[DATE] [DATE] - [DATE] [DATE]" at bounding box center [117, 73] width 62 height 12
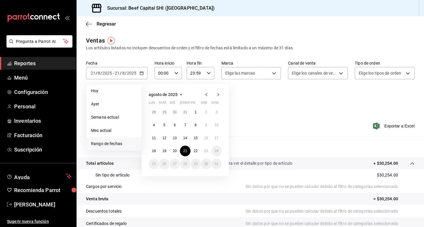
click at [253, 131] on div "Ver resumen Ver ventas Ver cargos Exportar a Excel" at bounding box center [250, 124] width 347 height 24
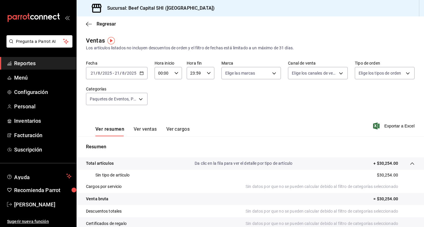
click at [142, 72] on \(Stroke\) "button" at bounding box center [142, 73] width 4 height 3
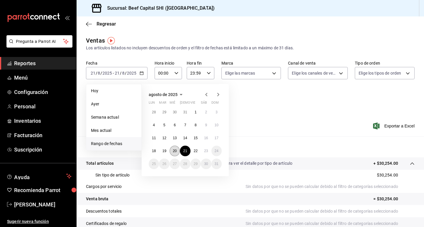
click at [176, 152] on abbr "20" at bounding box center [175, 151] width 4 height 4
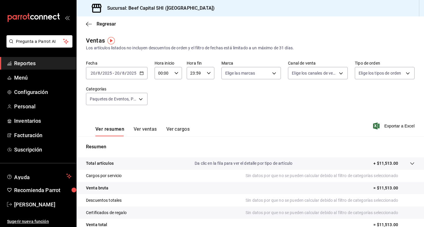
click at [375, 165] on p "+ $11,513.00" at bounding box center [385, 164] width 25 height 6
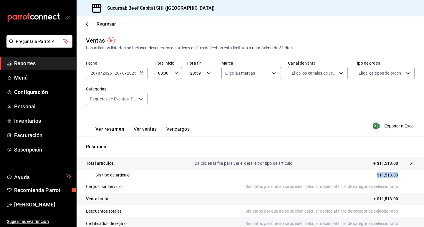
drag, startPoint x: 393, startPoint y: 174, endPoint x: 350, endPoint y: 175, distance: 43.6
click at [350, 175] on div "Sin tipo de artículo $11,513.00" at bounding box center [250, 175] width 328 height 11
click at [141, 74] on icon "button" at bounding box center [141, 73] width 4 height 4
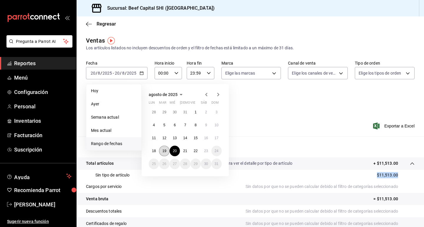
click at [165, 149] on abbr "19" at bounding box center [164, 151] width 4 height 4
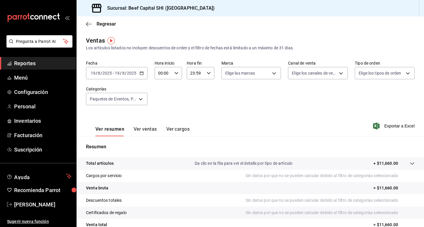
click at [384, 164] on p "+ $11,660.00" at bounding box center [385, 164] width 25 height 6
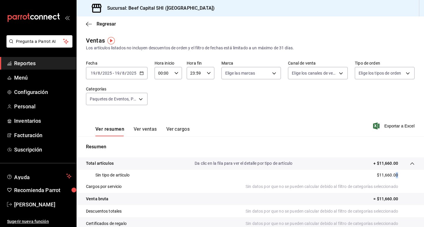
click at [392, 175] on div "Sin tipo de artículo $11,660.00" at bounding box center [250, 175] width 328 height 11
click at [402, 176] on div "Sin tipo de artículo $11,660.00" at bounding box center [250, 175] width 328 height 11
drag, startPoint x: 392, startPoint y: 175, endPoint x: 339, endPoint y: 173, distance: 52.7
click at [339, 173] on div "Sin tipo de artículo $11,660.00" at bounding box center [250, 175] width 328 height 11
click at [139, 76] on div "[DATE] [DATE] - [DATE] [DATE]" at bounding box center [117, 73] width 62 height 12
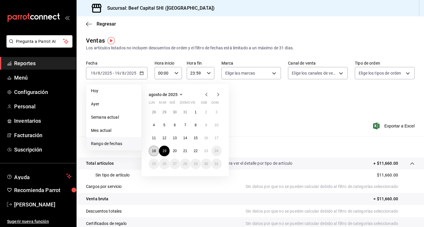
click at [156, 151] on button "18" at bounding box center [154, 151] width 10 height 11
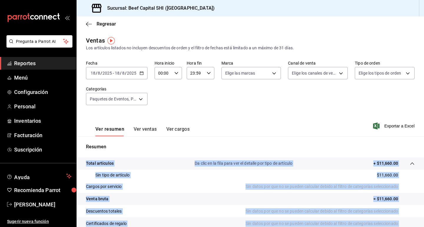
click at [156, 151] on div "Resumen Total artículos Da clic en la fila para ver el detalle por tipo de artí…" at bounding box center [250, 209] width 347 height 130
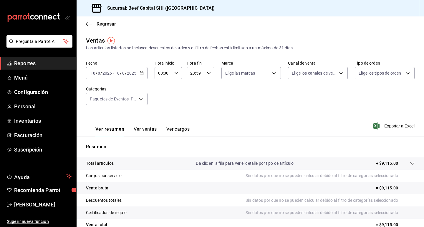
click at [338, 142] on div "Resumen Total artículos Da clic en la fila para ver el detalle por tipo de artí…" at bounding box center [250, 200] width 347 height 127
click at [384, 164] on p "+ $9,115.00" at bounding box center [387, 164] width 22 height 6
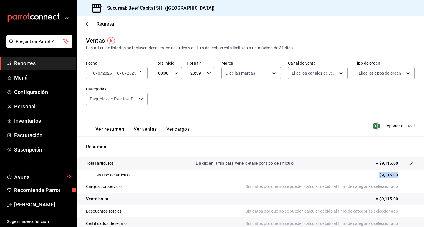
drag, startPoint x: 393, startPoint y: 174, endPoint x: 348, endPoint y: 172, distance: 44.8
click at [348, 172] on div "Sin tipo de artículo $9,115.00" at bounding box center [250, 175] width 328 height 11
click at [142, 73] on icon "button" at bounding box center [141, 73] width 4 height 4
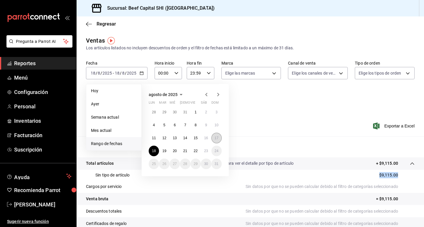
click at [214, 137] on button "17" at bounding box center [216, 138] width 10 height 11
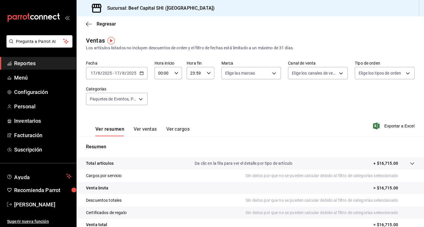
click at [381, 164] on p "+ $16,715.00" at bounding box center [385, 164] width 25 height 6
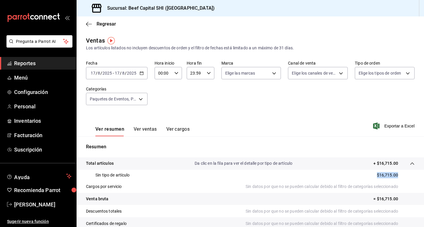
drag, startPoint x: 393, startPoint y: 176, endPoint x: 325, endPoint y: 172, distance: 68.4
click at [325, 172] on div "Sin tipo de artículo $16,715.00" at bounding box center [250, 175] width 328 height 11
click at [143, 72] on icon "button" at bounding box center [141, 73] width 4 height 4
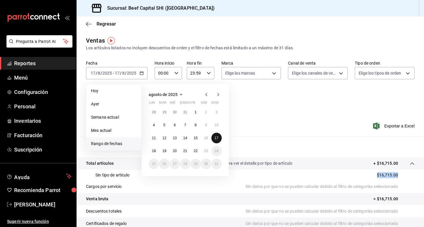
click at [217, 138] on abbr "17" at bounding box center [217, 138] width 4 height 4
click at [34, 78] on span "Menú" at bounding box center [42, 78] width 57 height 8
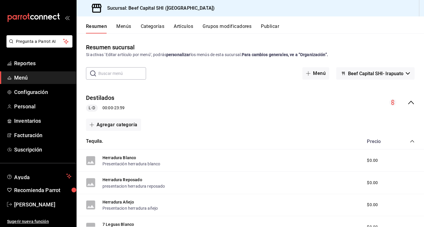
click at [185, 27] on button "Artículos" at bounding box center [183, 29] width 19 height 10
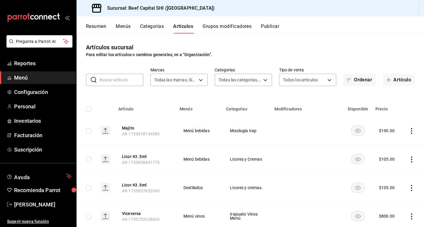
click at [151, 25] on button "Categorías" at bounding box center [152, 29] width 24 height 10
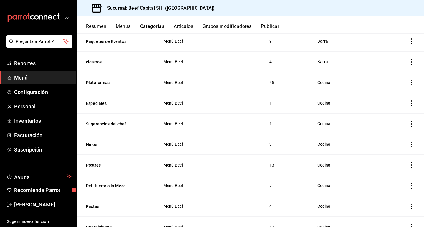
scroll to position [670, 0]
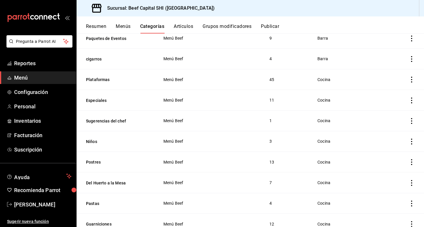
click at [184, 26] on button "Artículos" at bounding box center [183, 29] width 19 height 10
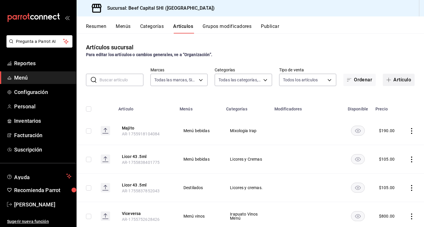
click at [388, 78] on icon "button" at bounding box center [388, 80] width 0 height 4
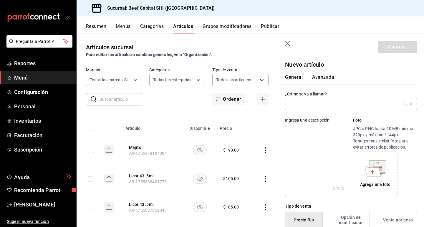
click at [301, 105] on input "text" at bounding box center [343, 104] width 117 height 12
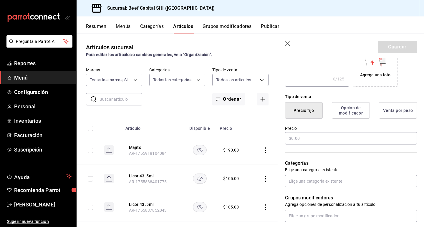
scroll to position [118, 0]
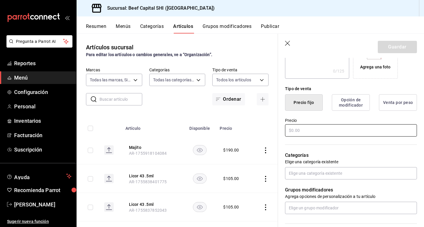
click at [324, 130] on input "text" at bounding box center [351, 130] width 132 height 12
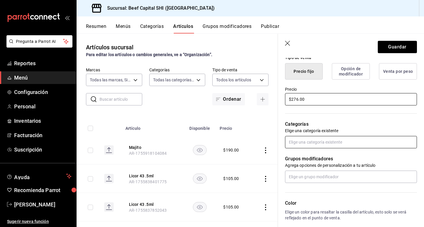
scroll to position [177, 0]
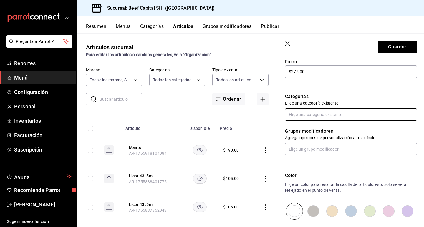
click at [319, 118] on input "text" at bounding box center [351, 115] width 132 height 12
click at [309, 126] on li "Plataformas" at bounding box center [348, 128] width 127 height 10
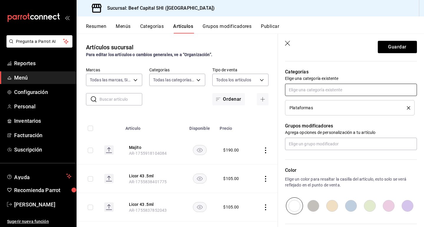
scroll to position [262, 0]
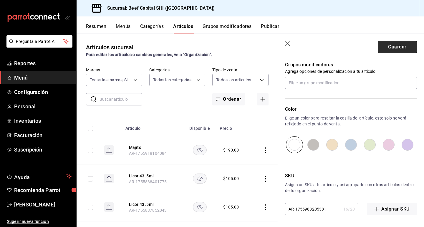
click at [388, 44] on button "Guardar" at bounding box center [397, 47] width 39 height 12
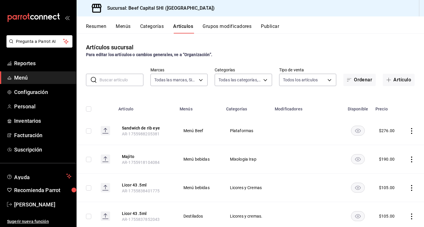
click at [183, 25] on button "Artículos" at bounding box center [183, 29] width 20 height 10
click at [134, 79] on input "text" at bounding box center [121, 80] width 44 height 12
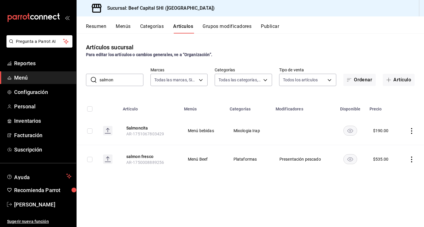
click at [413, 161] on icon "actions" at bounding box center [411, 160] width 6 height 6
click at [397, 172] on span "Editar" at bounding box center [393, 173] width 15 height 6
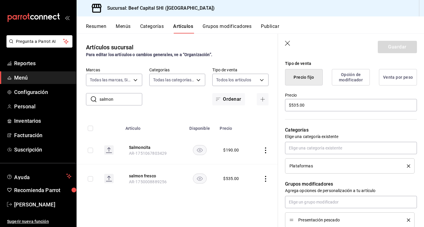
scroll to position [147, 0]
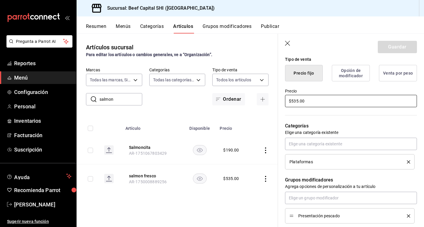
drag, startPoint x: 307, startPoint y: 101, endPoint x: 194, endPoint y: 94, distance: 112.9
click at [194, 94] on main "Artículos sucursal Para editar los artículos o cambios generales, ve a “Organiz…" at bounding box center [250, 131] width 347 height 194
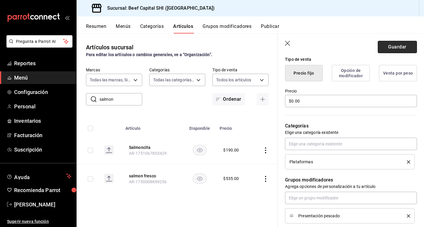
click at [382, 46] on button "Guardar" at bounding box center [397, 47] width 39 height 12
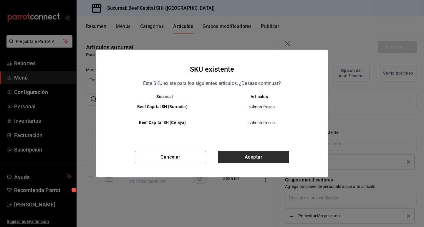
click at [239, 159] on button "Aceptar" at bounding box center [253, 157] width 71 height 12
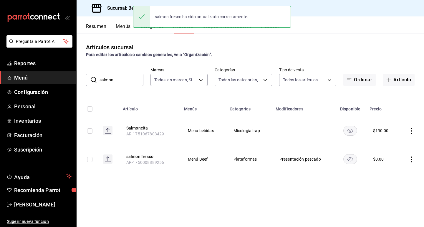
click at [237, 28] on div "salmon fresco ha sido actualizado correctamente." at bounding box center [212, 16] width 158 height 25
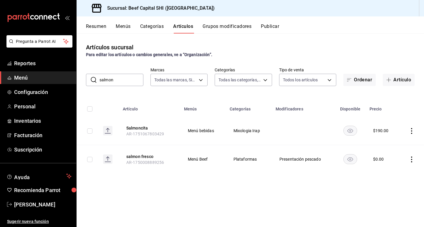
click at [239, 28] on div "salmon fresco ha sido actualizado correctamente." at bounding box center [212, 16] width 158 height 25
click at [239, 28] on button "Grupos modificadores" at bounding box center [226, 29] width 49 height 10
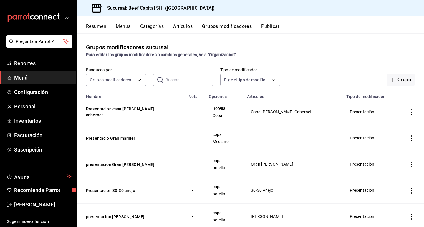
click at [188, 80] on input "text" at bounding box center [189, 80] width 48 height 12
click at [187, 25] on button "Artículos" at bounding box center [182, 29] width 19 height 10
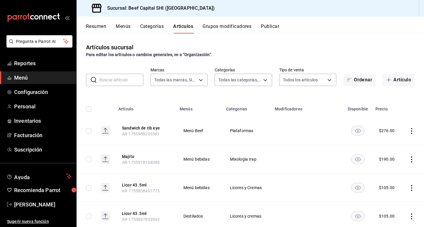
click at [129, 77] on input "text" at bounding box center [121, 80] width 44 height 12
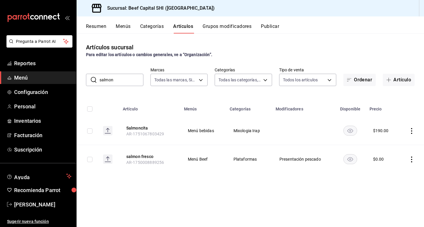
click at [413, 159] on icon "actions" at bounding box center [411, 160] width 6 height 6
click at [397, 176] on span "Editar" at bounding box center [393, 173] width 15 height 6
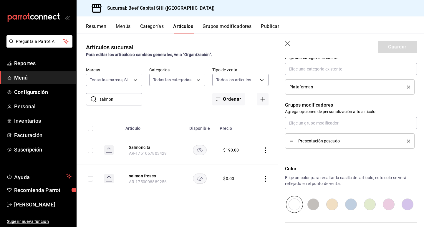
scroll to position [223, 0]
click at [287, 43] on icon "button" at bounding box center [288, 44] width 6 height 6
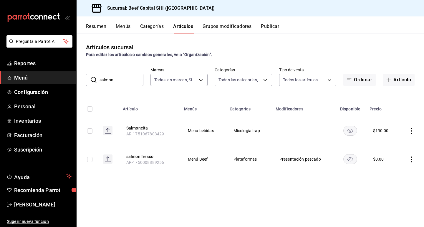
click at [222, 26] on button "Grupos modificadores" at bounding box center [226, 29] width 49 height 10
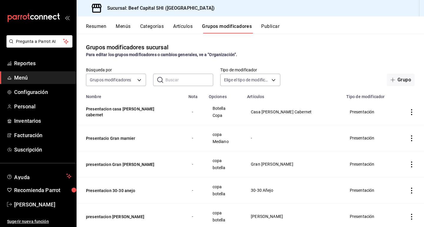
click at [170, 79] on input "text" at bounding box center [189, 80] width 48 height 12
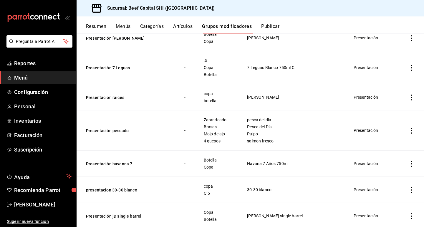
scroll to position [1338, 0]
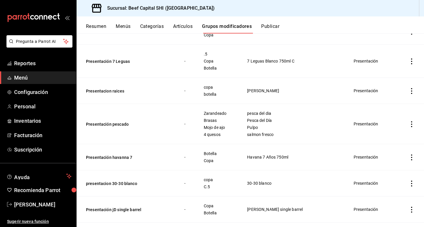
click at [408, 123] on icon "actions" at bounding box center [411, 125] width 6 height 6
click at [387, 137] on span "Editar" at bounding box center [389, 138] width 15 height 6
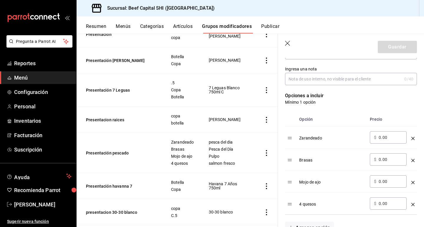
scroll to position [177, 0]
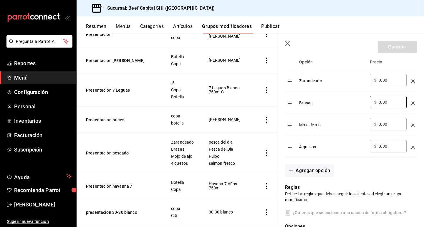
drag, startPoint x: 390, startPoint y: 100, endPoint x: 355, endPoint y: 100, distance: 35.0
click at [355, 100] on tr "Brasas ​ $ 0.00 ​" at bounding box center [351, 103] width 132 height 22
click at [355, 100] on div "Brasas" at bounding box center [332, 101] width 66 height 10
drag, startPoint x: 387, startPoint y: 103, endPoint x: 371, endPoint y: 102, distance: 15.6
click at [371, 102] on div "​ $ 0.00 ​" at bounding box center [388, 102] width 37 height 12
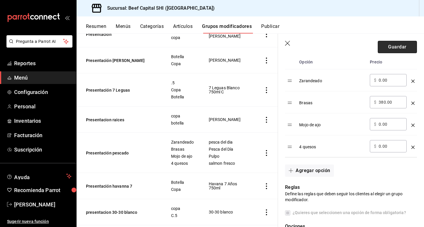
click at [390, 50] on button "Guardar" at bounding box center [397, 47] width 39 height 12
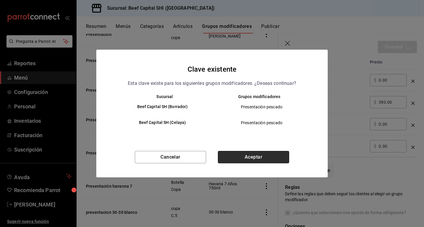
click at [255, 159] on button "Aceptar" at bounding box center [253, 157] width 71 height 12
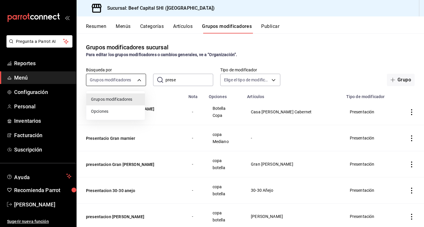
click at [138, 80] on body "Pregunta a Parrot AI Reportes Menú Configuración Personal Inventarios Facturaci…" at bounding box center [212, 113] width 424 height 227
click at [38, 93] on div at bounding box center [212, 113] width 424 height 227
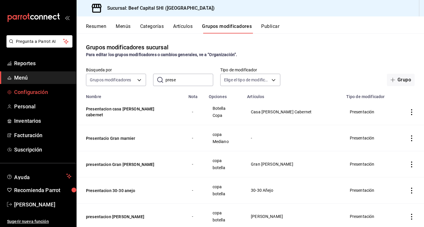
click at [34, 94] on span "Configuración" at bounding box center [42, 92] width 57 height 8
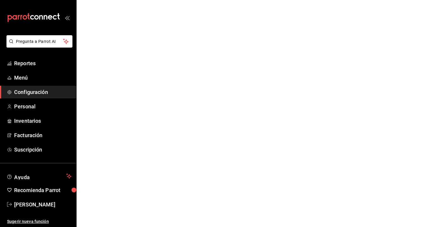
click at [34, 94] on span "Configuración" at bounding box center [42, 92] width 57 height 8
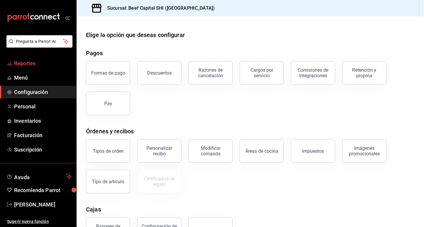
click at [34, 63] on span "Reportes" at bounding box center [42, 63] width 57 height 8
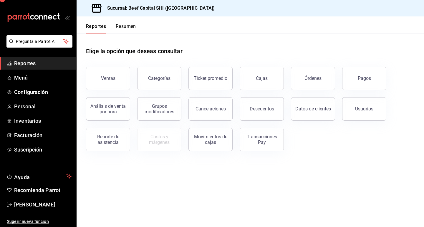
click at [34, 63] on span "Reportes" at bounding box center [42, 63] width 57 height 8
click at [119, 75] on button "Ventas" at bounding box center [108, 79] width 44 height 24
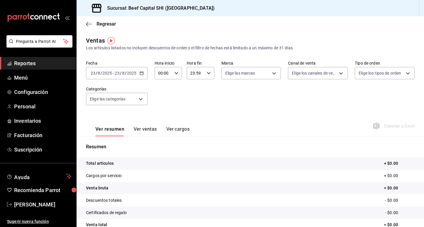
click at [141, 73] on icon "button" at bounding box center [141, 73] width 4 height 4
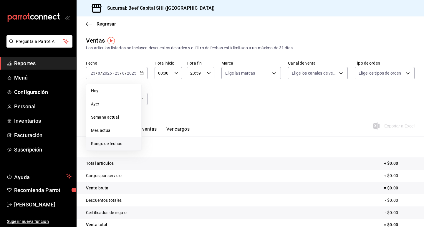
click at [114, 146] on span "Rango de fechas" at bounding box center [114, 144] width 46 height 6
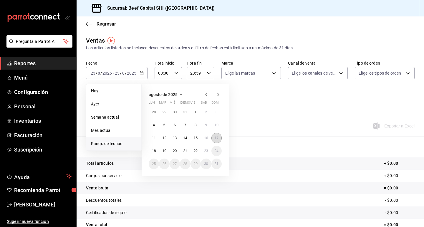
click at [214, 137] on button "17" at bounding box center [216, 138] width 10 height 11
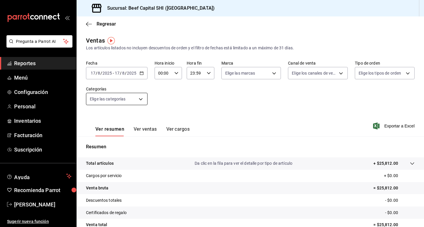
click at [137, 99] on body "Pregunta a Parrot AI Reportes Menú Configuración Personal Inventarios Facturaci…" at bounding box center [212, 113] width 424 height 227
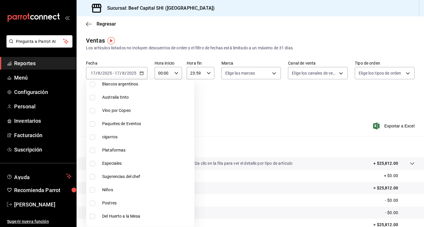
scroll to position [383, 0]
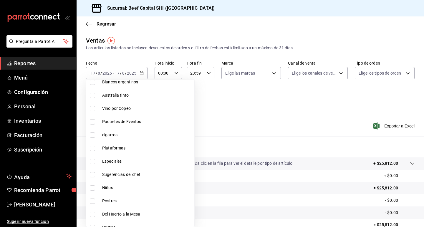
click at [92, 137] on input "checkbox" at bounding box center [92, 135] width 5 height 5
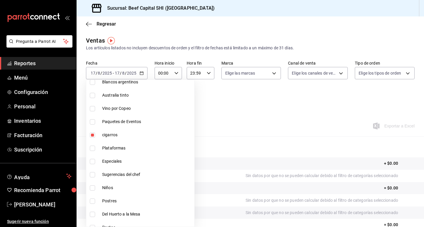
click at [237, 111] on div at bounding box center [212, 113] width 424 height 227
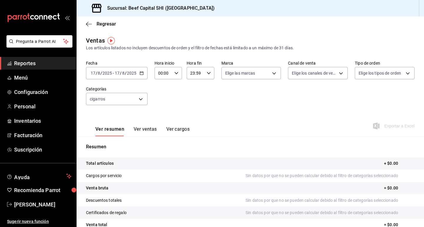
click at [142, 74] on icon "button" at bounding box center [141, 73] width 4 height 4
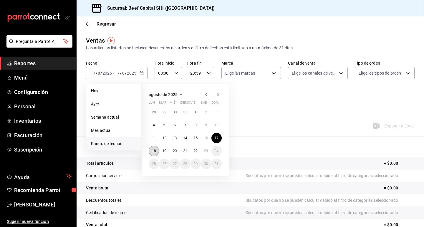
drag, startPoint x: 155, startPoint y: 153, endPoint x: 152, endPoint y: 149, distance: 5.1
click at [154, 153] on button "18" at bounding box center [154, 151] width 10 height 11
click at [152, 149] on button "18" at bounding box center [154, 151] width 10 height 11
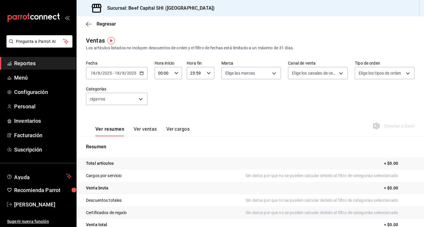
click at [139, 77] on div "[DATE] [DATE] - [DATE] [DATE]" at bounding box center [117, 73] width 62 height 12
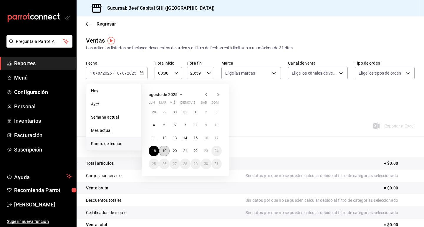
click at [164, 148] on button "19" at bounding box center [164, 151] width 10 height 11
click at [163, 148] on button "19" at bounding box center [164, 151] width 10 height 11
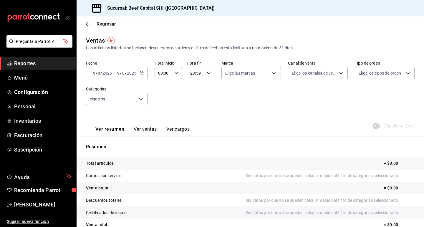
click at [141, 75] on \(Stroke\) "button" at bounding box center [142, 73] width 4 height 3
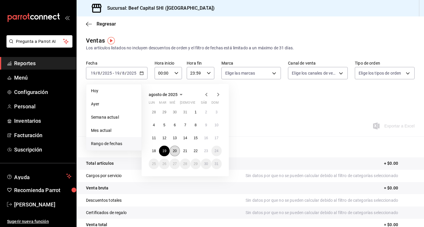
click at [173, 153] on button "20" at bounding box center [174, 151] width 10 height 11
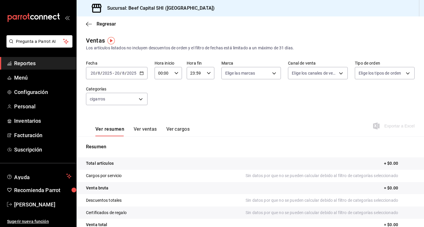
click at [141, 74] on icon "button" at bounding box center [141, 73] width 4 height 4
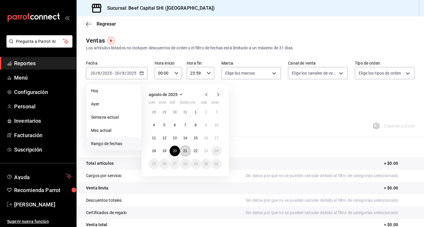
click at [184, 152] on abbr "21" at bounding box center [185, 151] width 4 height 4
click at [183, 152] on button "21" at bounding box center [185, 151] width 10 height 11
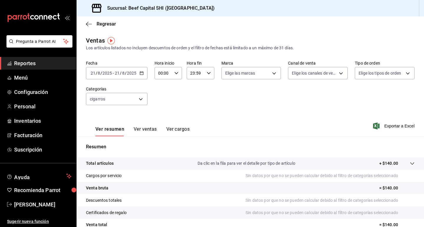
click at [140, 72] on \(Stroke\) "button" at bounding box center [140, 72] width 0 height 0
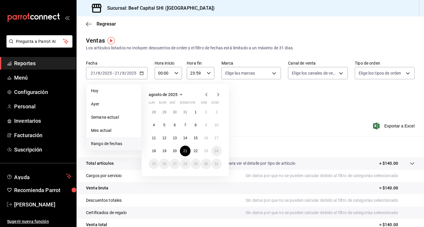
click at [293, 119] on div "Ver resumen Ver ventas Ver cargos Exportar a Excel" at bounding box center [250, 124] width 347 height 24
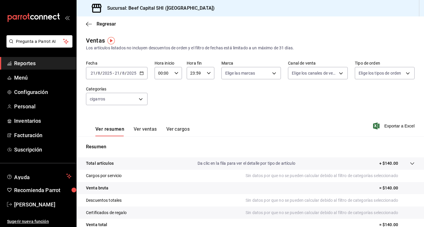
click at [142, 73] on icon "button" at bounding box center [141, 73] width 4 height 4
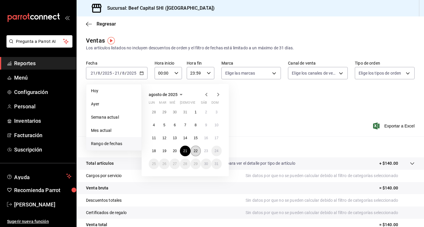
click at [194, 153] on abbr "22" at bounding box center [196, 151] width 4 height 4
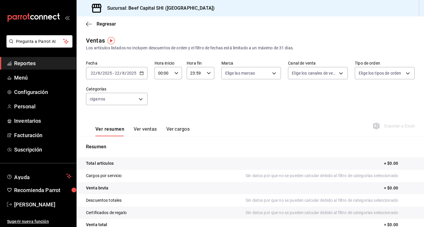
click at [139, 75] on icon "button" at bounding box center [141, 73] width 4 height 4
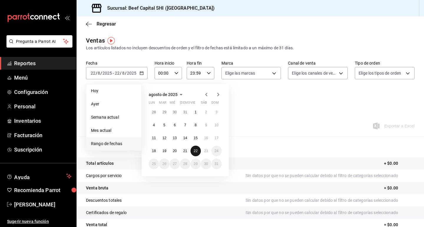
click at [195, 152] on abbr "22" at bounding box center [196, 151] width 4 height 4
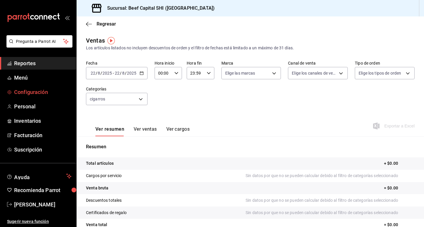
click at [36, 89] on span "Configuración" at bounding box center [42, 92] width 57 height 8
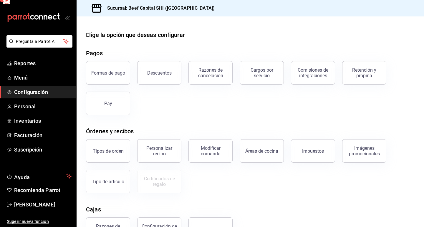
click at [36, 89] on span "Configuración" at bounding box center [42, 92] width 57 height 8
click at [52, 91] on span "Configuración" at bounding box center [42, 92] width 57 height 8
click at [38, 75] on span "Menú" at bounding box center [42, 78] width 57 height 8
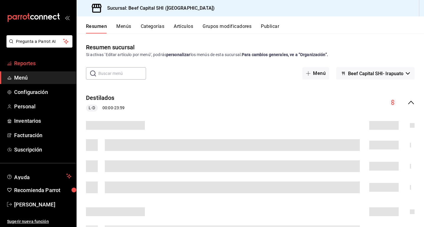
click at [40, 61] on span "Reportes" at bounding box center [42, 63] width 57 height 8
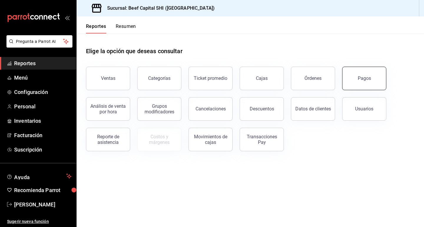
click at [361, 78] on div "Pagos" at bounding box center [364, 79] width 13 height 6
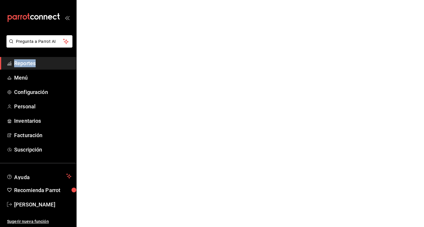
click at [361, 0] on html "Pregunta a Parrot AI Reportes Menú Configuración Personal Inventarios Facturaci…" at bounding box center [212, 0] width 424 height 0
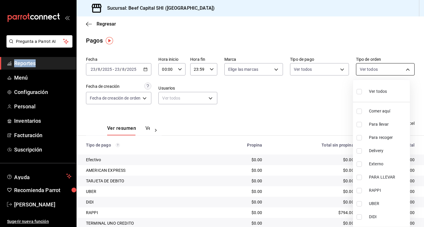
click at [403, 71] on body "Pregunta a Parrot AI Reportes Menú Configuración Personal Inventarios Facturaci…" at bounding box center [212, 113] width 424 height 227
click at [403, 71] on div at bounding box center [212, 113] width 424 height 227
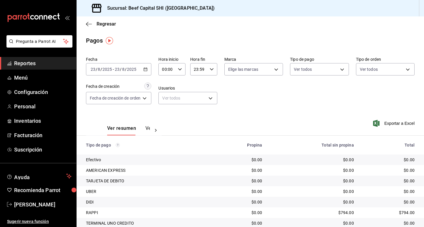
click at [145, 71] on icon "button" at bounding box center [145, 69] width 4 height 4
click at [88, 25] on icon "button" at bounding box center [89, 23] width 6 height 5
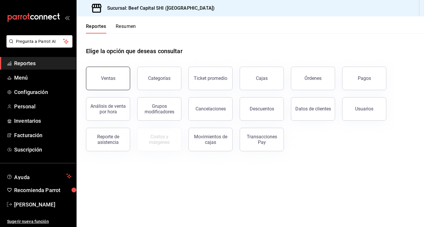
click at [104, 79] on div "Ventas" at bounding box center [108, 79] width 14 height 6
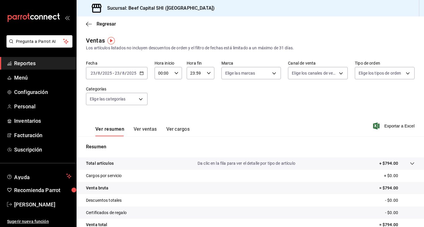
click at [141, 74] on icon "button" at bounding box center [141, 73] width 4 height 4
click at [140, 73] on \(Stroke\) "button" at bounding box center [141, 73] width 3 height 0
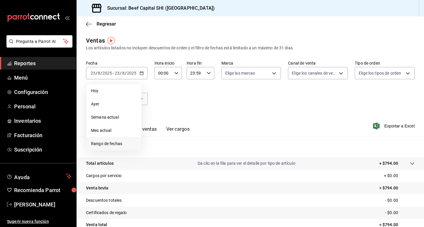
click at [120, 144] on span "Rango de fechas" at bounding box center [114, 144] width 46 height 6
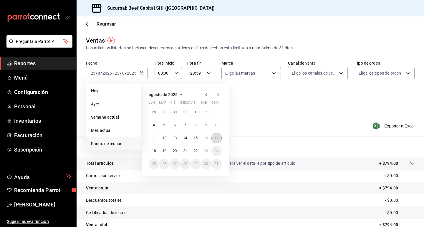
click at [217, 138] on abbr "17" at bounding box center [217, 138] width 4 height 4
click at [216, 137] on abbr "17" at bounding box center [217, 138] width 4 height 4
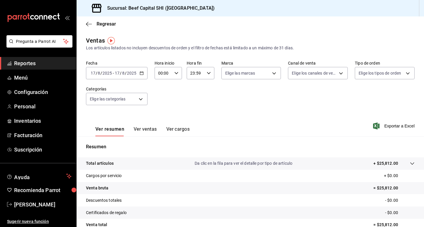
click at [142, 72] on \(Stroke\) "button" at bounding box center [142, 73] width 4 height 3
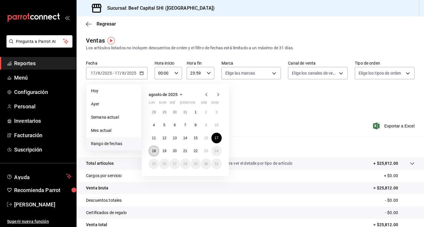
click at [155, 150] on abbr "18" at bounding box center [154, 151] width 4 height 4
click at [153, 149] on abbr "18" at bounding box center [154, 151] width 4 height 4
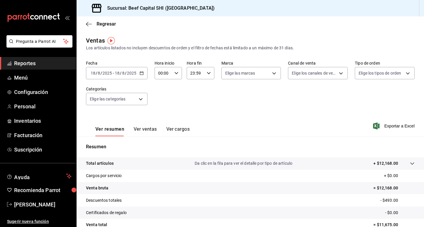
click at [140, 75] on \(Stroke\) "button" at bounding box center [142, 73] width 4 height 3
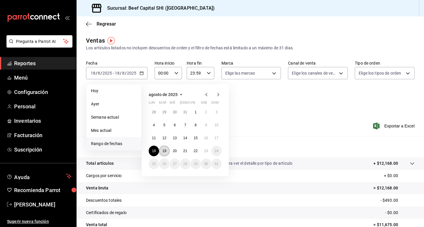
click at [166, 152] on abbr "19" at bounding box center [164, 151] width 4 height 4
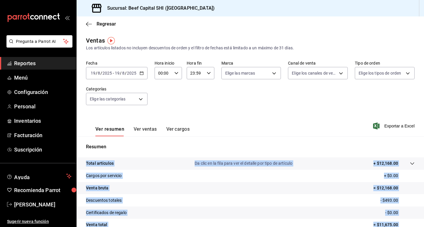
click at [166, 152] on div "Resumen Total artículos Da clic en la fila para ver el detalle por tipo de artí…" at bounding box center [250, 203] width 347 height 119
click at [174, 165] on div "Total artículos Da clic en la fila para ver el detalle por tipo de artículo + $…" at bounding box center [242, 164] width 312 height 6
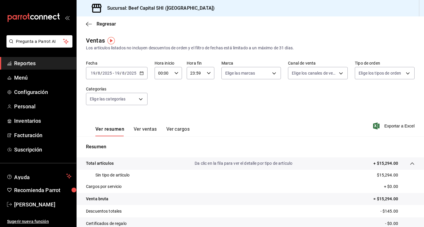
click at [140, 73] on \(Stroke\) "button" at bounding box center [142, 73] width 4 height 3
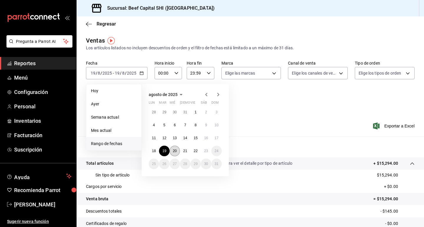
click at [176, 152] on abbr "20" at bounding box center [175, 151] width 4 height 4
click at [176, 152] on div "Resumen Total artículos Da clic en la fila para ver el detalle por tipo de artí…" at bounding box center [250, 209] width 347 height 130
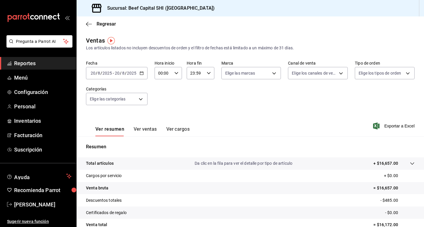
click at [145, 72] on div "[DATE] [DATE] - [DATE] [DATE]" at bounding box center [117, 73] width 62 height 12
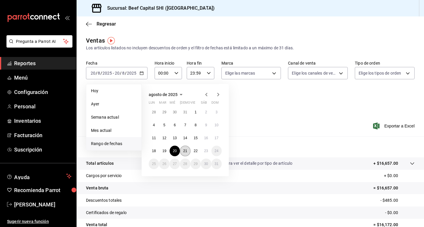
click at [185, 152] on abbr "21" at bounding box center [185, 151] width 4 height 4
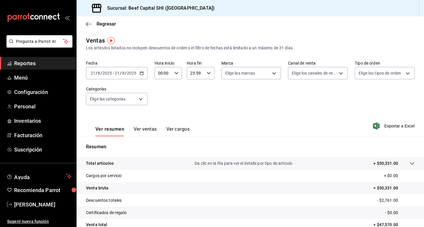
click at [141, 74] on icon "button" at bounding box center [141, 73] width 4 height 4
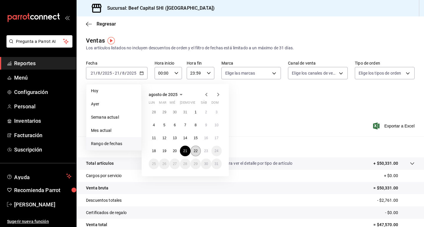
click at [194, 151] on abbr "22" at bounding box center [196, 151] width 4 height 4
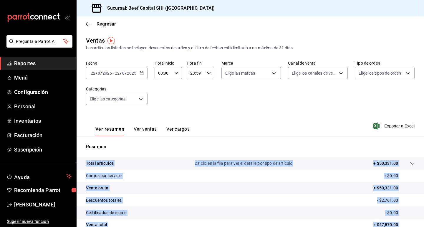
click at [194, 151] on div "Resumen Total artículos Da clic en la fila para ver el detalle por tipo de artí…" at bounding box center [250, 203] width 347 height 119
click at [206, 189] on tr "Venta bruta = $36,595.00" at bounding box center [250, 188] width 347 height 12
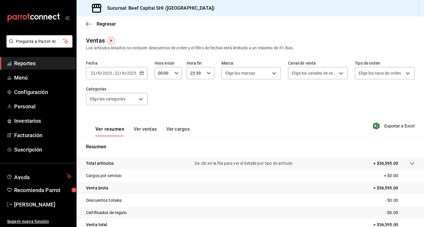
click at [141, 73] on icon "button" at bounding box center [141, 73] width 4 height 4
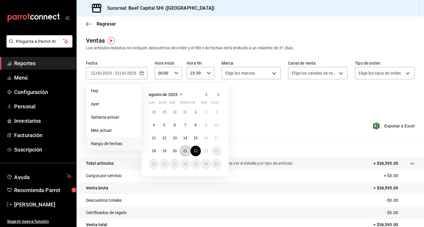
click at [186, 151] on abbr "21" at bounding box center [185, 151] width 4 height 4
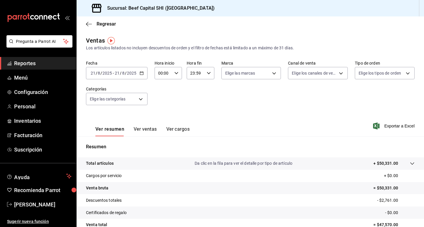
click at [142, 76] on div "[DATE] [DATE] - [DATE] [DATE]" at bounding box center [117, 73] width 62 height 12
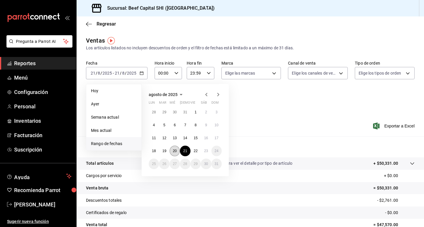
click at [177, 152] on button "20" at bounding box center [174, 151] width 10 height 11
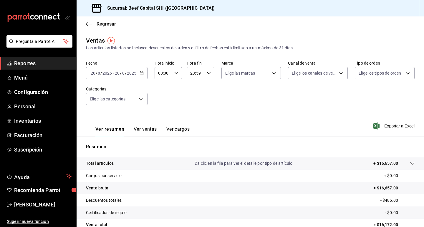
click at [144, 73] on div "[DATE] [DATE] - [DATE] [DATE]" at bounding box center [117, 73] width 62 height 12
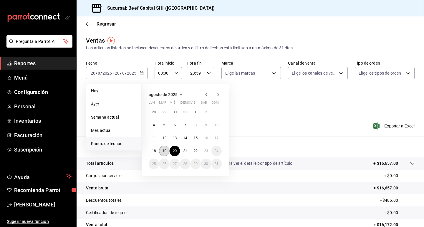
click at [164, 152] on abbr "19" at bounding box center [164, 151] width 4 height 4
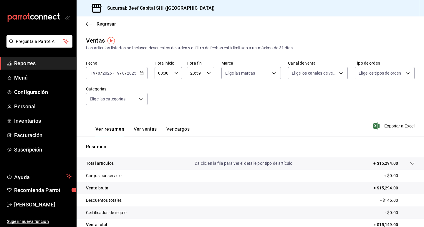
click at [144, 72] on div "[DATE] [DATE] - [DATE] [DATE]" at bounding box center [117, 73] width 62 height 12
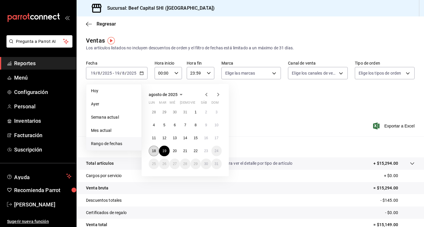
click at [154, 148] on button "18" at bounding box center [154, 151] width 10 height 11
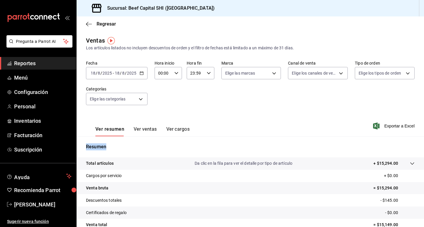
click at [154, 148] on p "Resumen" at bounding box center [250, 147] width 328 height 7
click at [142, 73] on icon "button" at bounding box center [141, 73] width 4 height 4
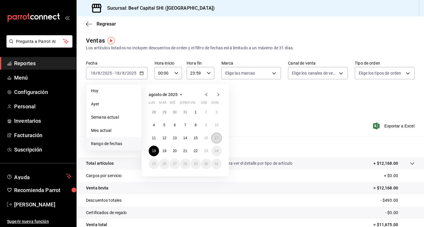
click at [218, 139] on button "17" at bounding box center [216, 138] width 10 height 11
click at [219, 138] on button "17" at bounding box center [216, 138] width 10 height 11
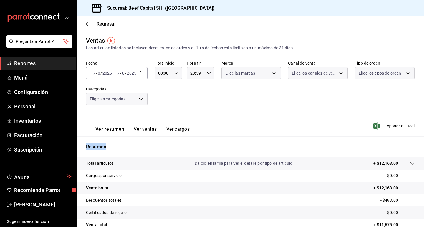
click at [219, 138] on div "Resumen Total artículos Da clic en la fila para ver el detalle por tipo de artí…" at bounding box center [250, 200] width 347 height 127
click at [140, 73] on \(Stroke\) "button" at bounding box center [142, 73] width 4 height 3
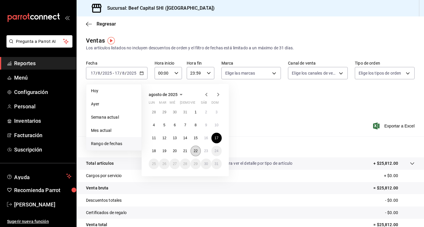
click at [195, 151] on abbr "22" at bounding box center [196, 151] width 4 height 4
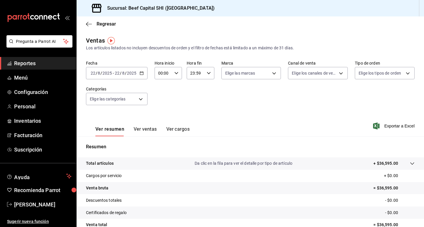
click at [141, 74] on icon "button" at bounding box center [141, 73] width 4 height 4
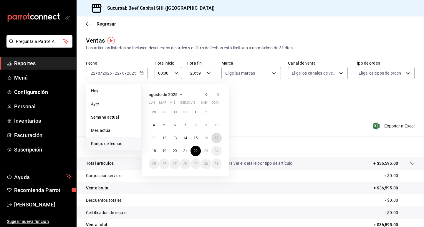
drag, startPoint x: 217, startPoint y: 139, endPoint x: 206, endPoint y: 144, distance: 12.4
click at [217, 139] on abbr "17" at bounding box center [217, 138] width 4 height 4
click at [194, 154] on button "22" at bounding box center [195, 151] width 10 height 11
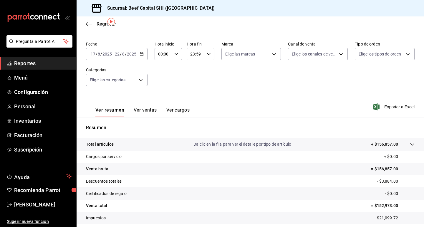
scroll to position [29, 0]
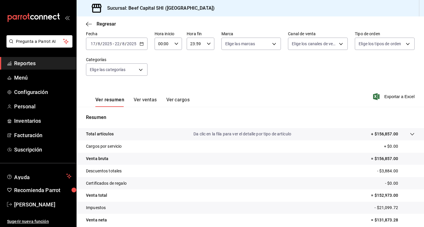
click at [142, 44] on icon "button" at bounding box center [141, 44] width 4 height 4
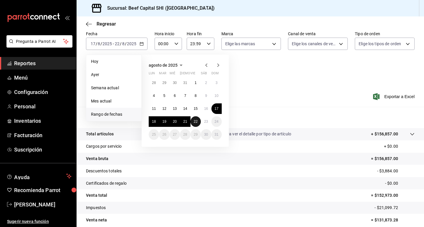
click at [196, 120] on abbr "22" at bounding box center [196, 122] width 4 height 4
click at [196, 120] on p "Resumen" at bounding box center [250, 117] width 328 height 7
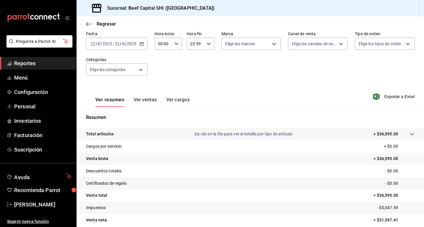
click at [139, 42] on div "[DATE] [DATE] - [DATE] [DATE]" at bounding box center [117, 44] width 62 height 12
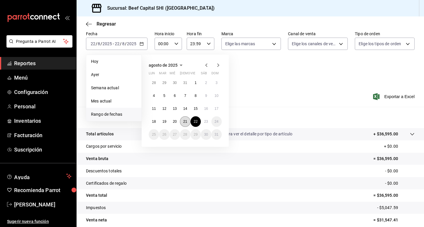
click at [185, 121] on abbr "21" at bounding box center [185, 122] width 4 height 4
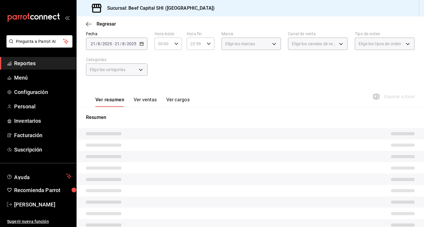
click at [185, 121] on div "Resumen" at bounding box center [250, 176] width 347 height 124
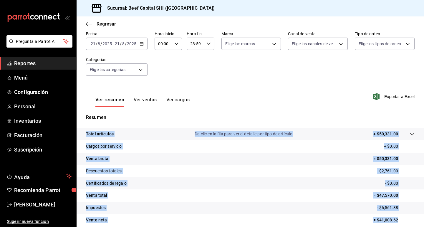
click at [149, 200] on tr "Venta total = $47,570.00" at bounding box center [250, 196] width 347 height 12
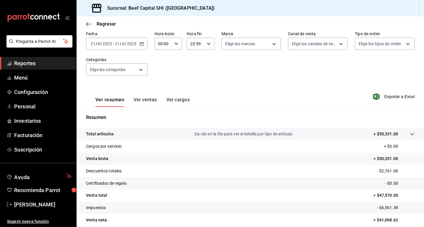
click at [142, 41] on div "[DATE] [DATE] - [DATE] [DATE]" at bounding box center [117, 44] width 62 height 12
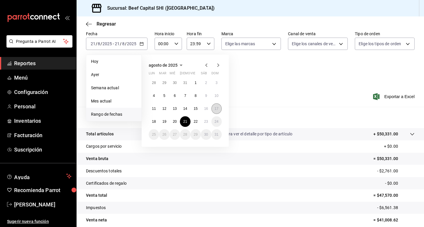
click at [215, 106] on button "17" at bounding box center [216, 109] width 10 height 11
click at [198, 122] on button "22" at bounding box center [195, 122] width 10 height 11
